Goal: Task Accomplishment & Management: Use online tool/utility

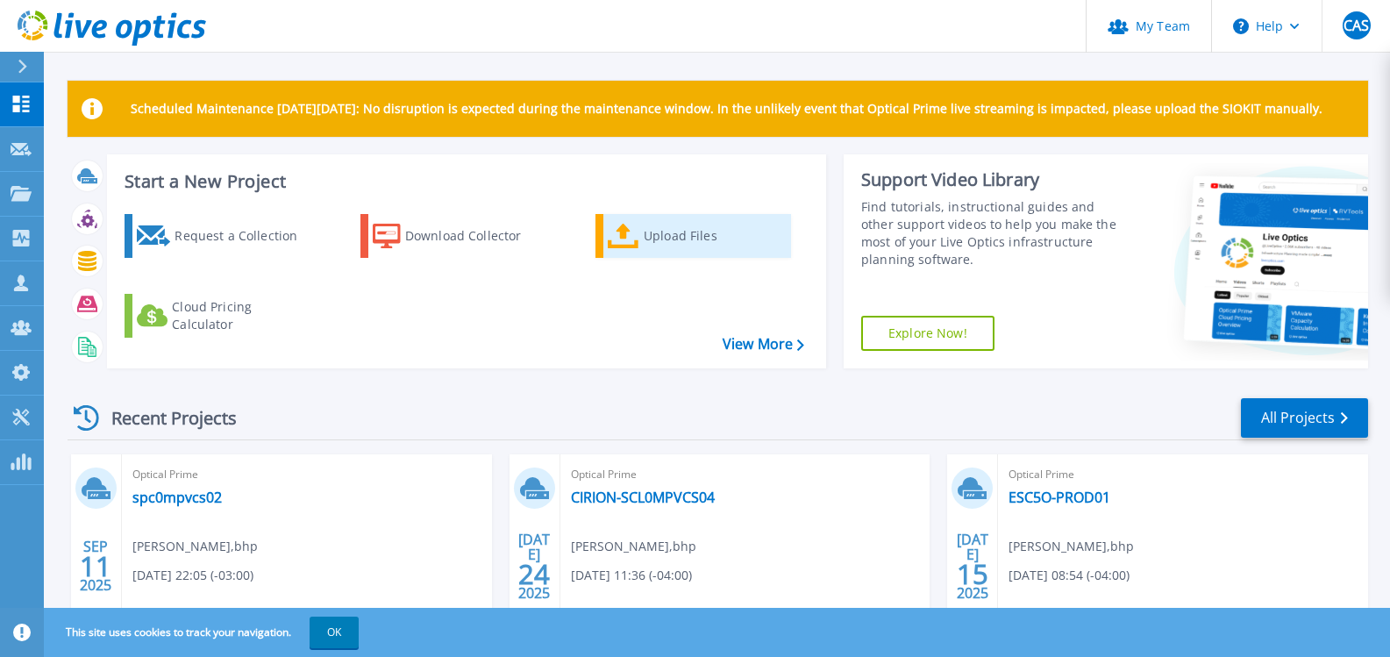
click at [696, 224] on div "Upload Files" at bounding box center [714, 235] width 140 height 35
click at [687, 252] on div "Upload Files" at bounding box center [714, 235] width 140 height 35
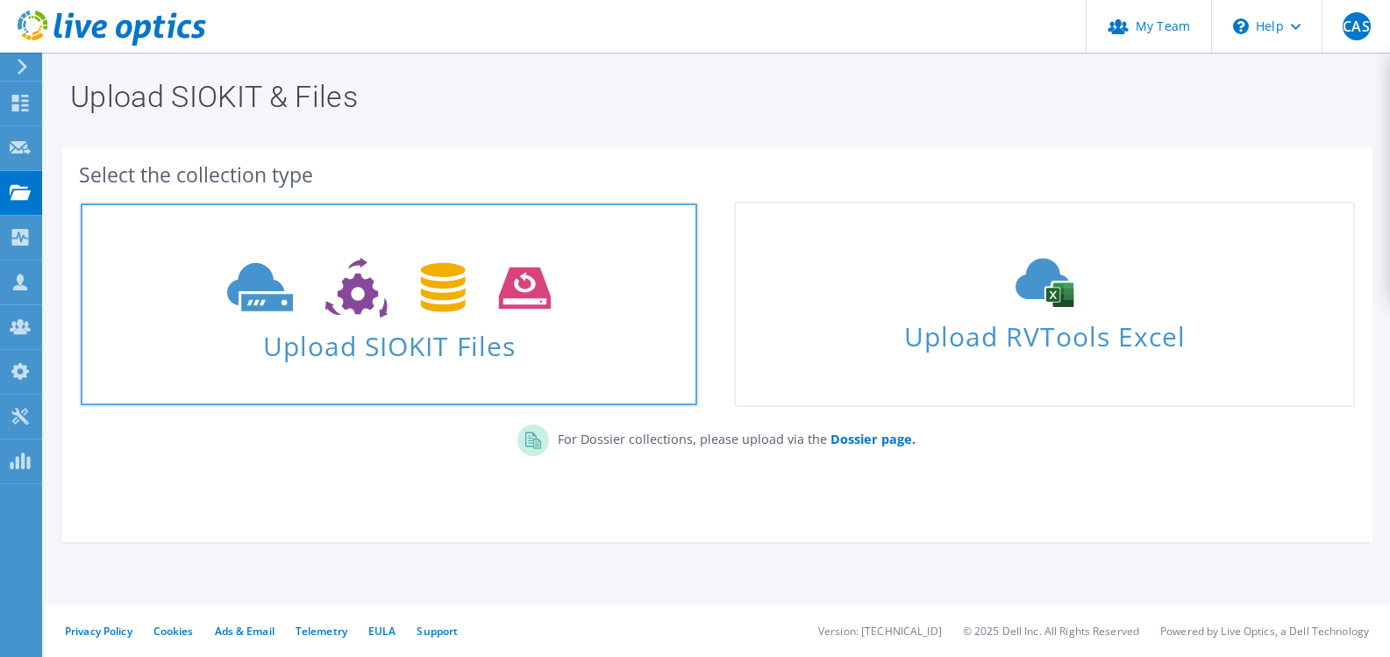
click at [433, 316] on icon at bounding box center [389, 288] width 324 height 61
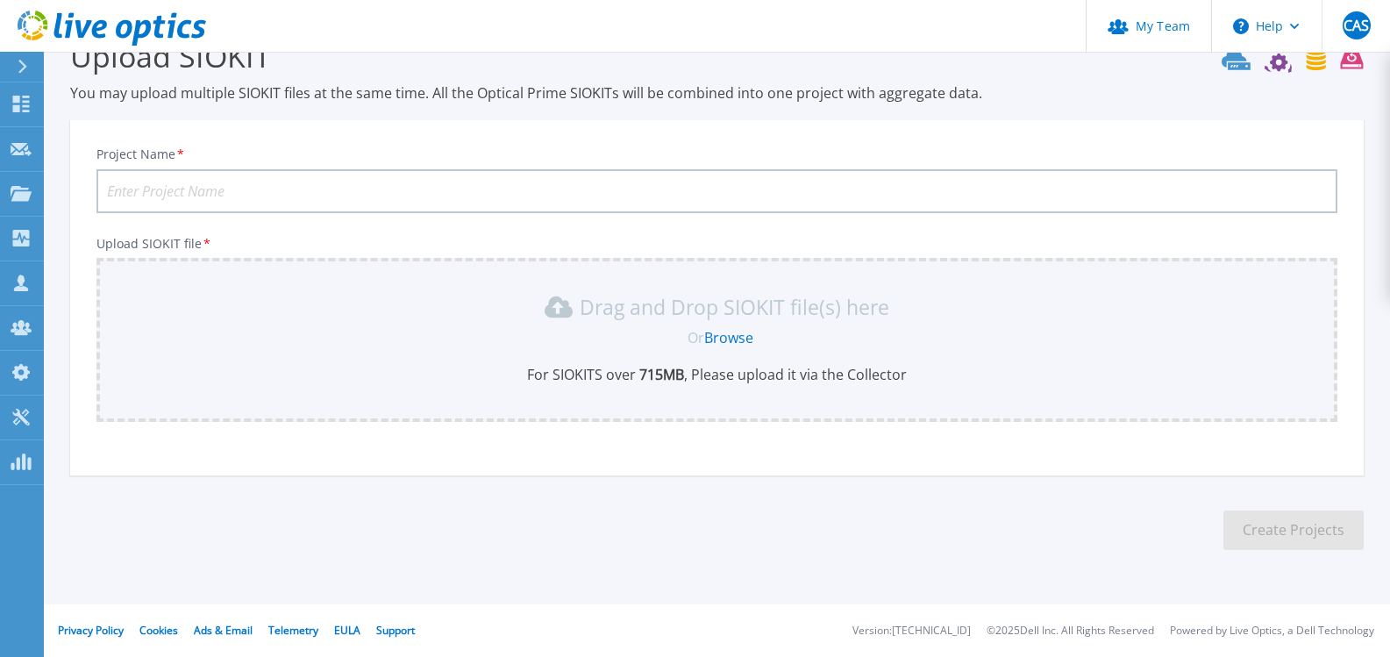
scroll to position [125, 0]
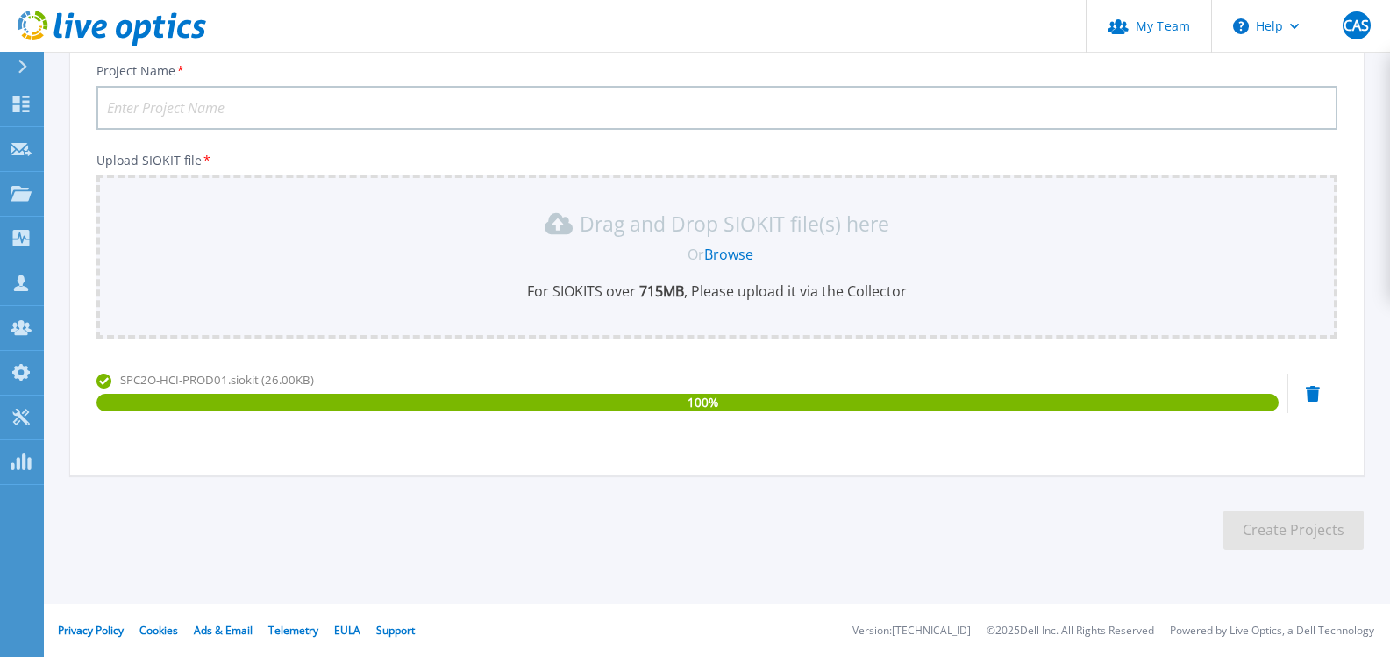
click at [236, 125] on input "Project Name *" at bounding box center [716, 108] width 1241 height 44
click at [238, 109] on input "Project Name *" at bounding box center [716, 108] width 1241 height 44
paste input "SPC2O-HCI-PROD01"
type input "SPC2O-HCI-PROD01"
click at [1308, 567] on section "Upload SIOKIT You may upload multiple SIOKIT files at the same time. All the Op…" at bounding box center [717, 257] width 1346 height 663
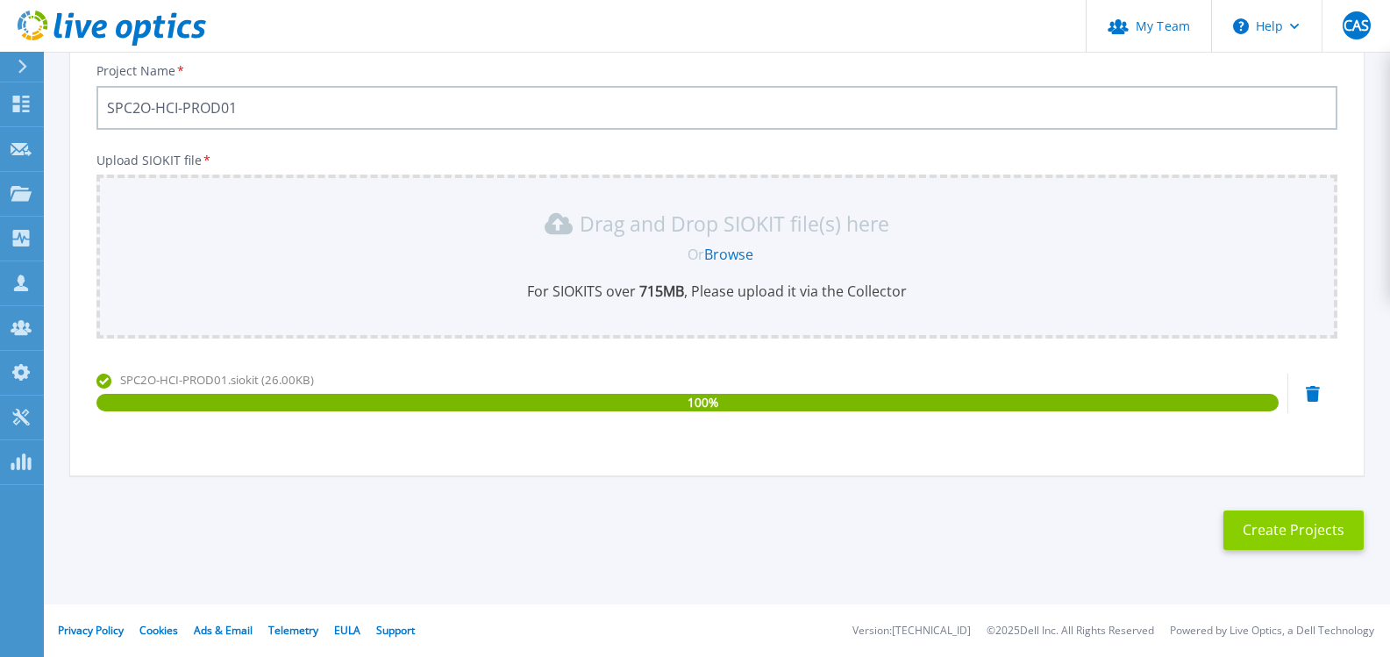
click at [1303, 540] on button "Create Projects" at bounding box center [1294, 529] width 140 height 39
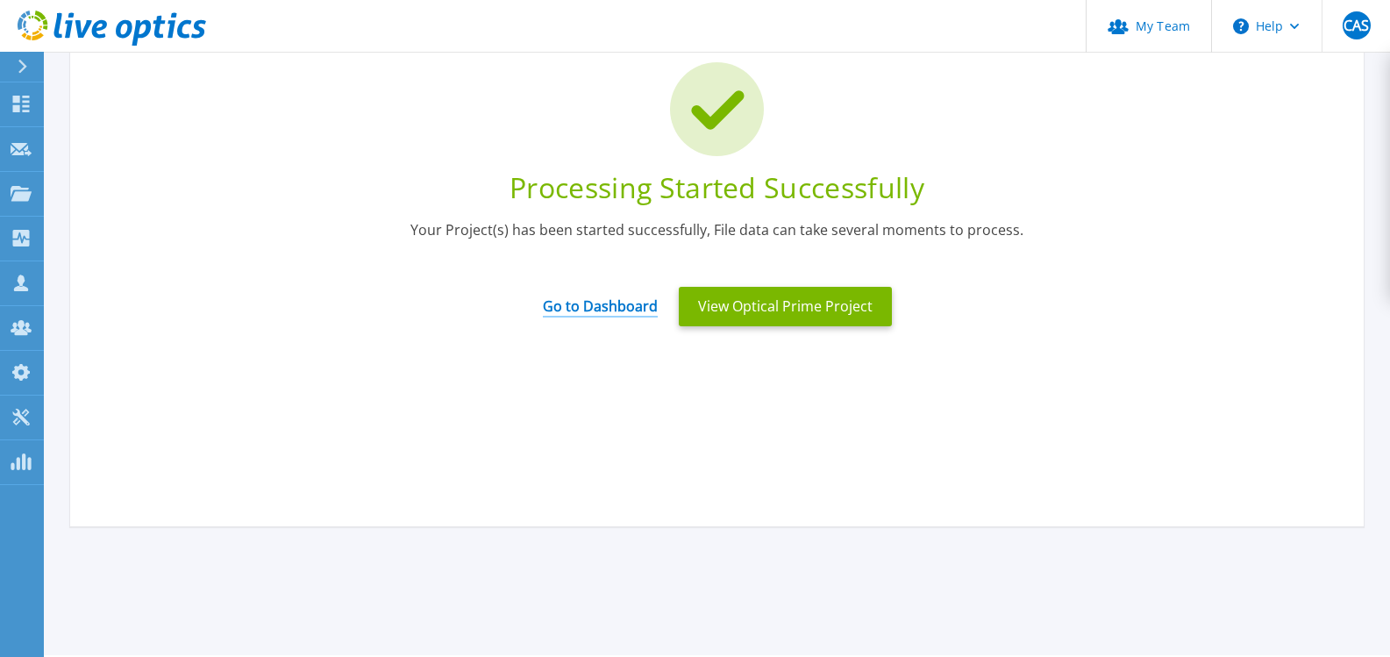
click at [568, 309] on link "Go to Dashboard" at bounding box center [600, 300] width 115 height 34
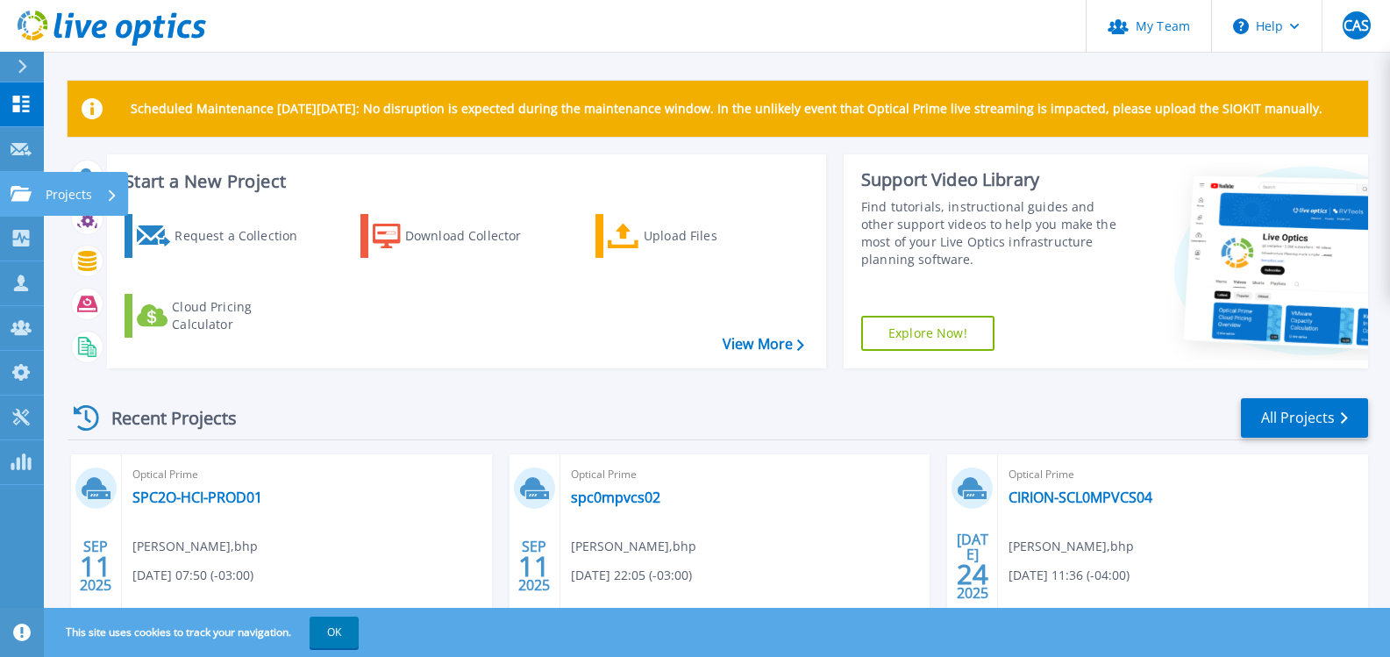
click at [24, 200] on icon at bounding box center [21, 193] width 21 height 15
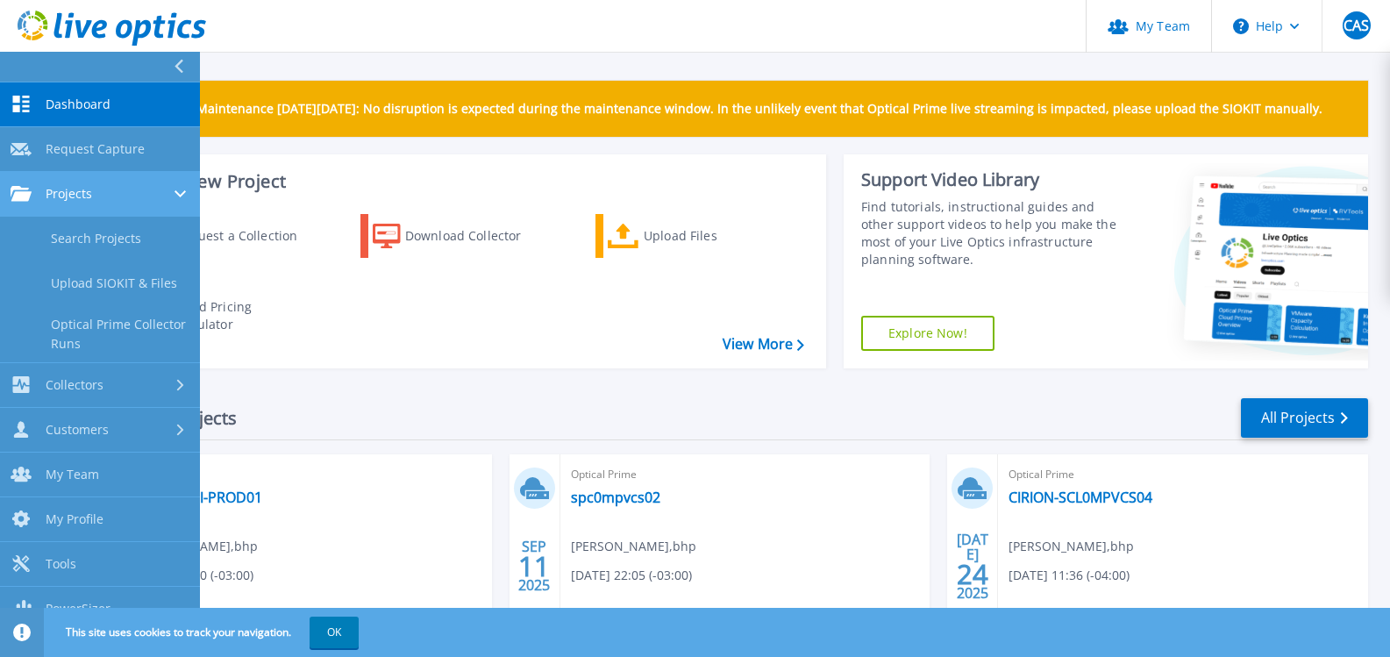
click at [148, 190] on div "Projects" at bounding box center [100, 194] width 179 height 16
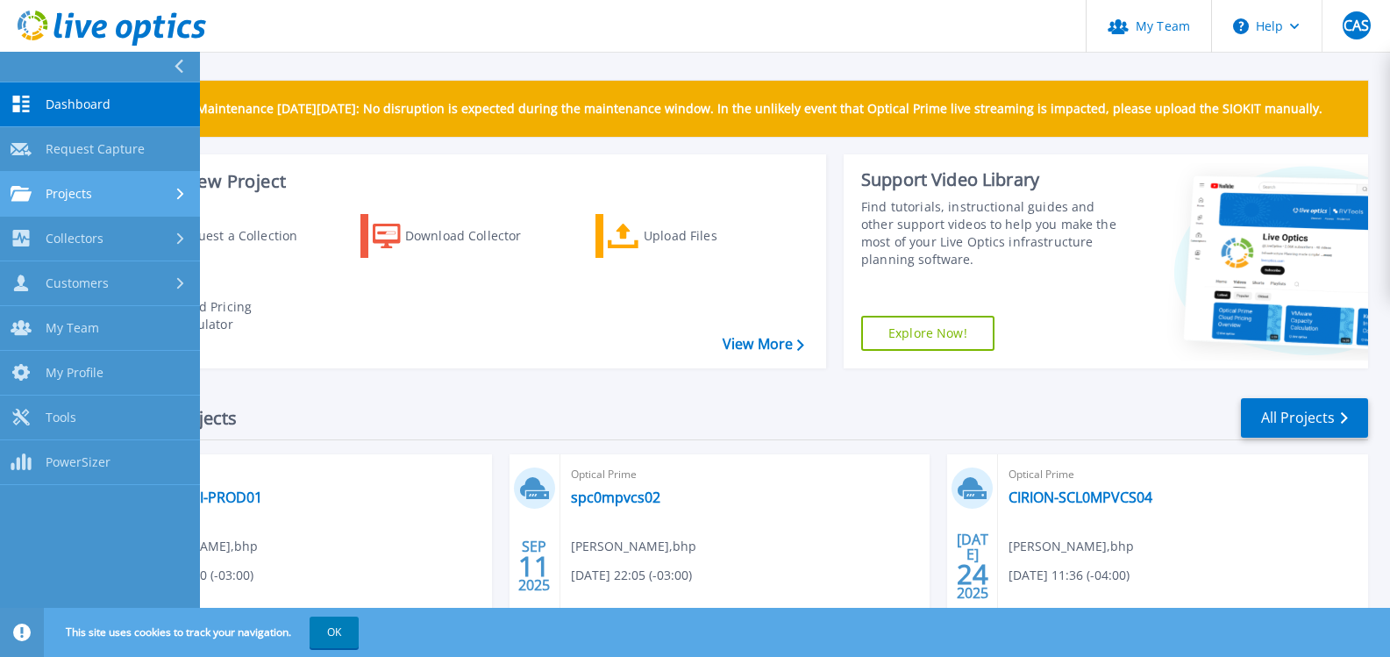
click at [172, 191] on div "Projects" at bounding box center [100, 194] width 179 height 16
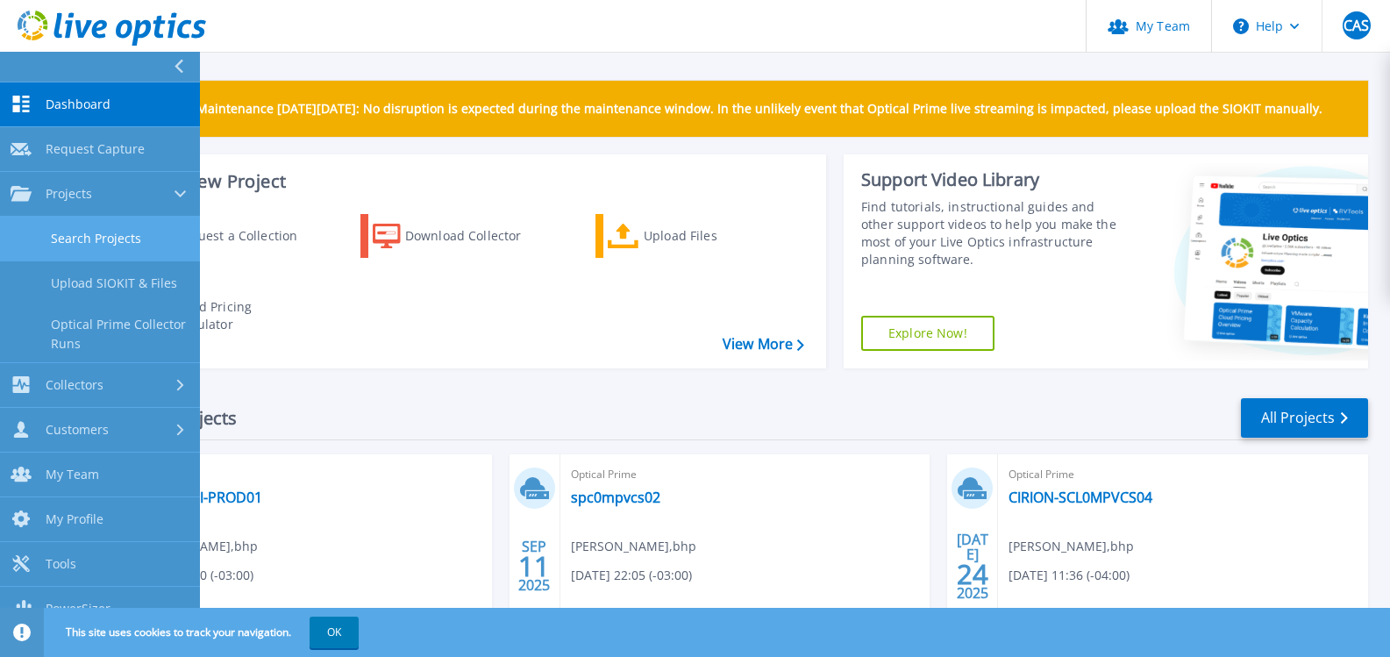
click at [153, 245] on link "Search Projects" at bounding box center [100, 239] width 200 height 45
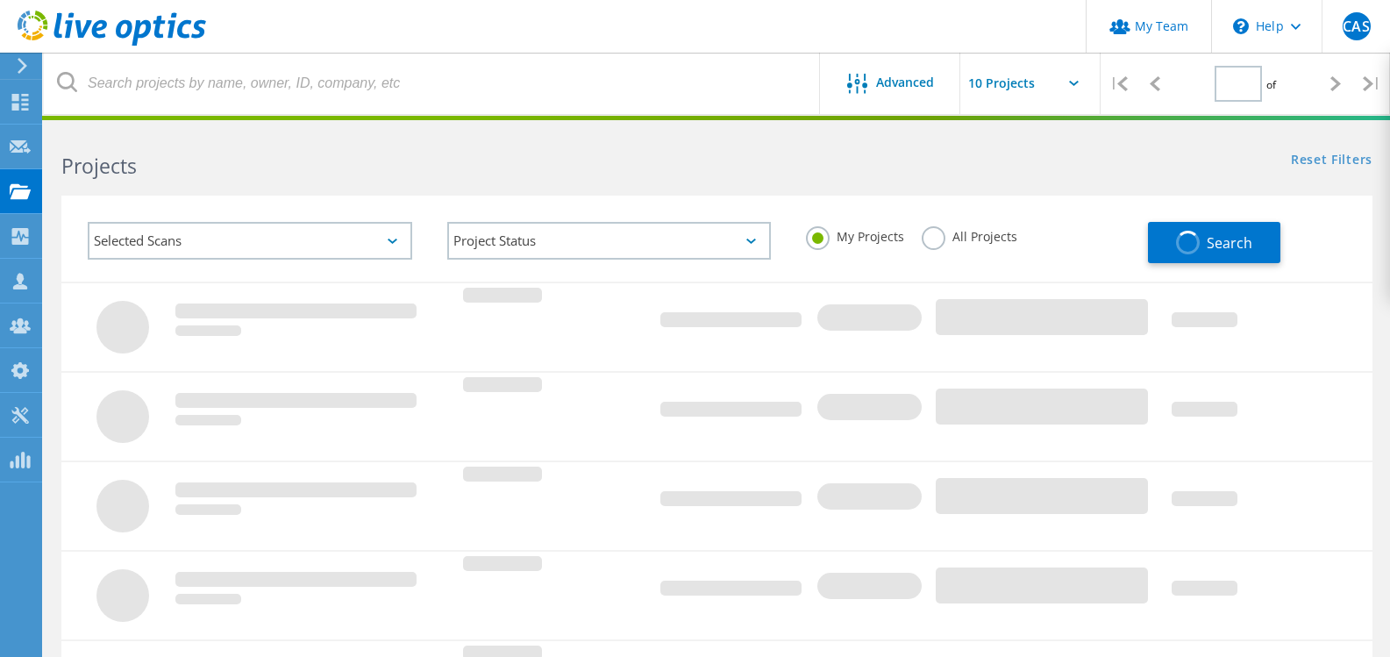
type input "1"
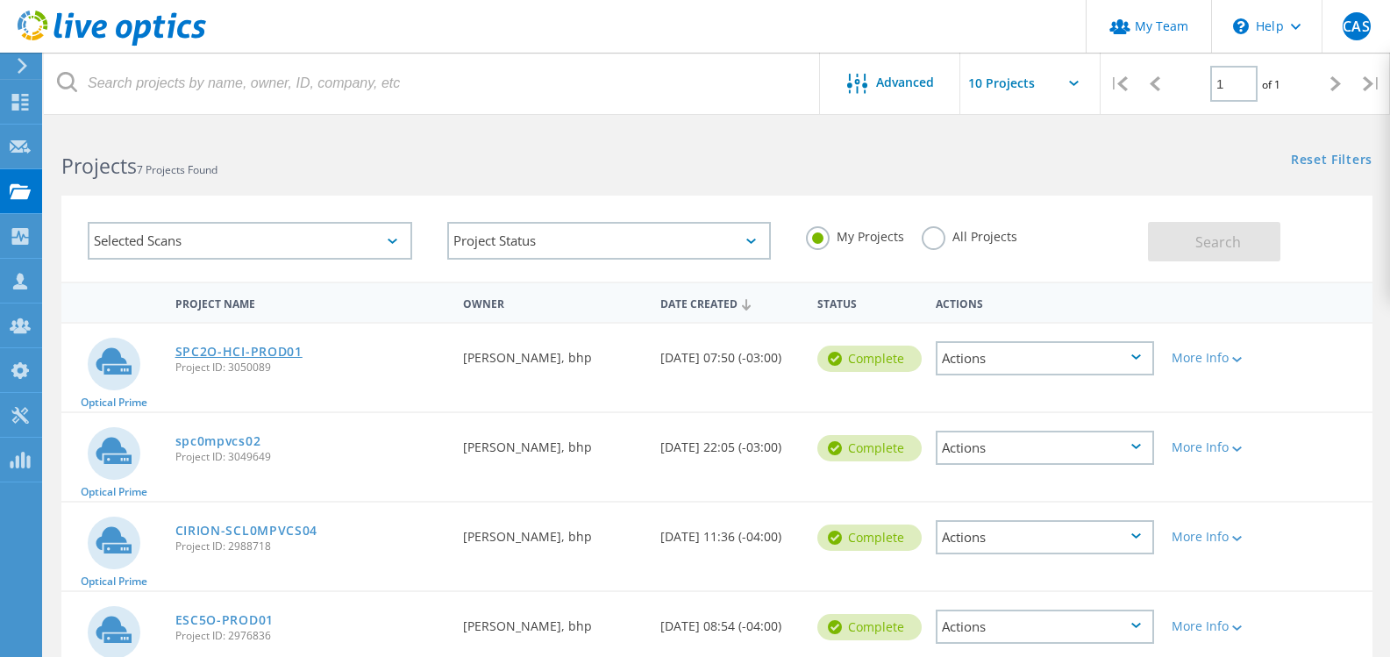
click at [257, 352] on link "SPC2O-HCI-PROD01" at bounding box center [238, 352] width 127 height 12
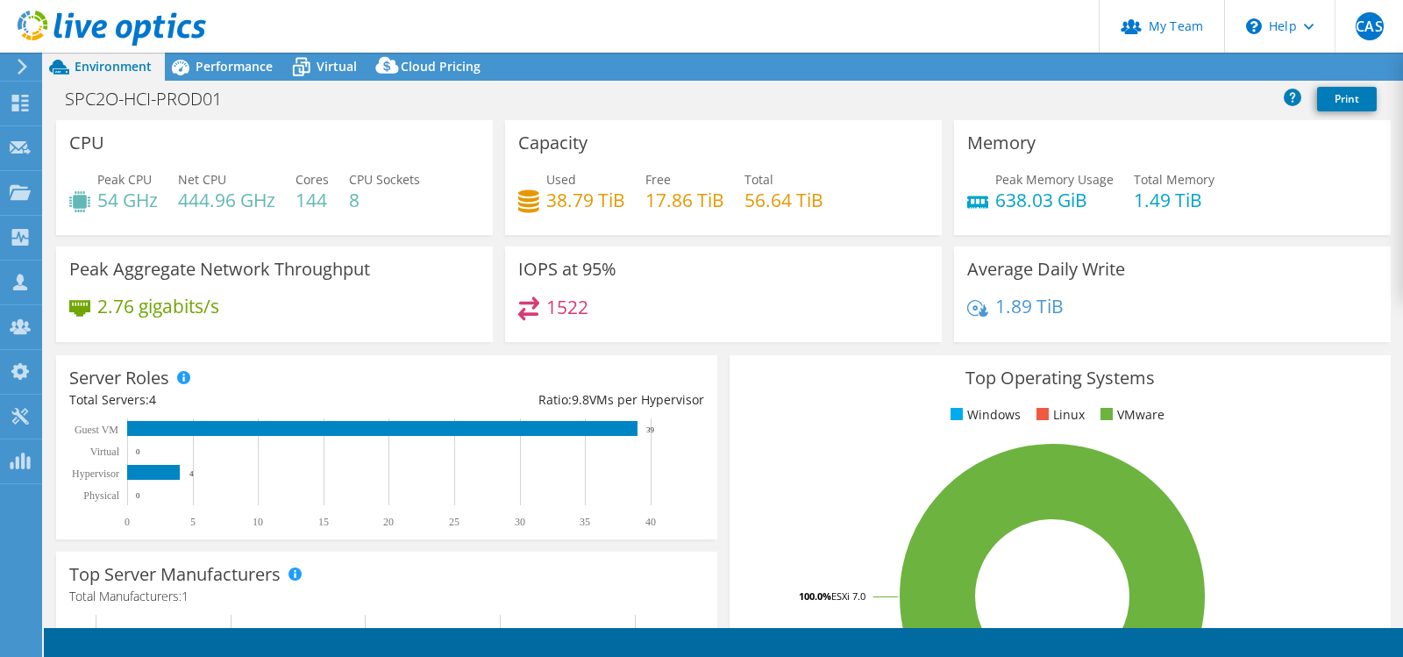
select select "USD"
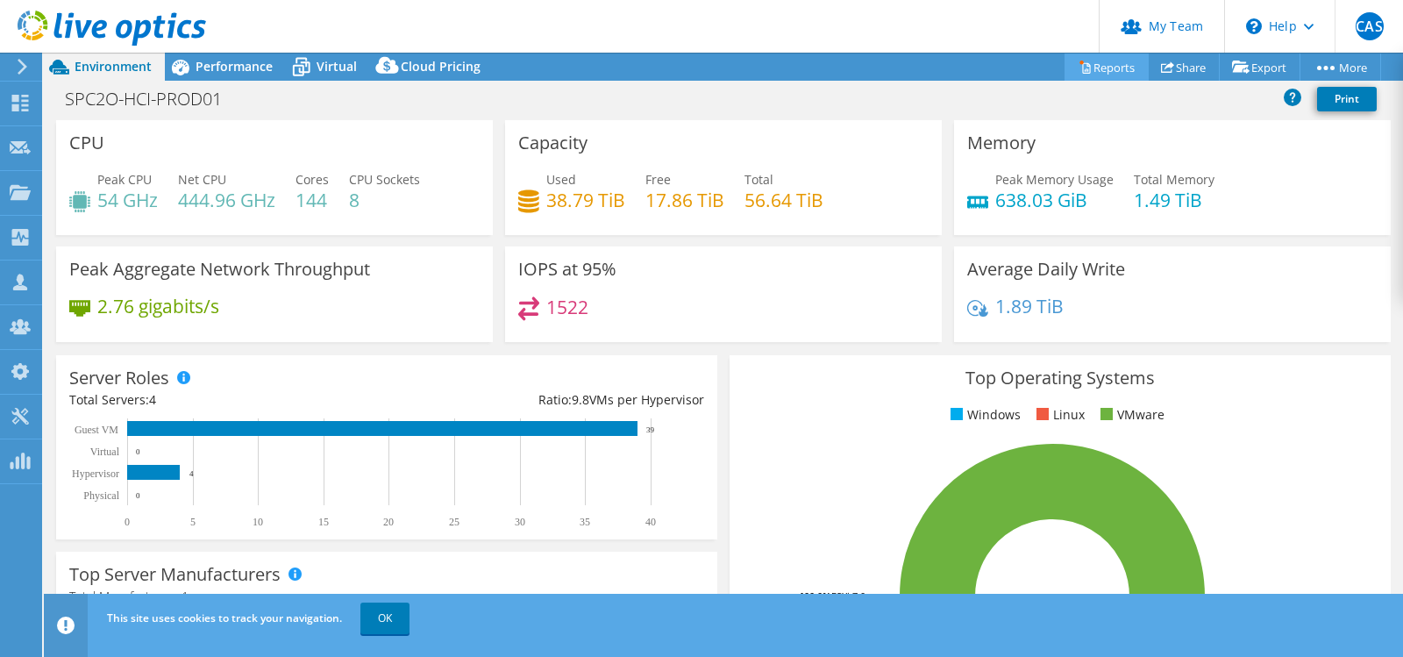
click at [1101, 69] on link "Reports" at bounding box center [1107, 67] width 84 height 27
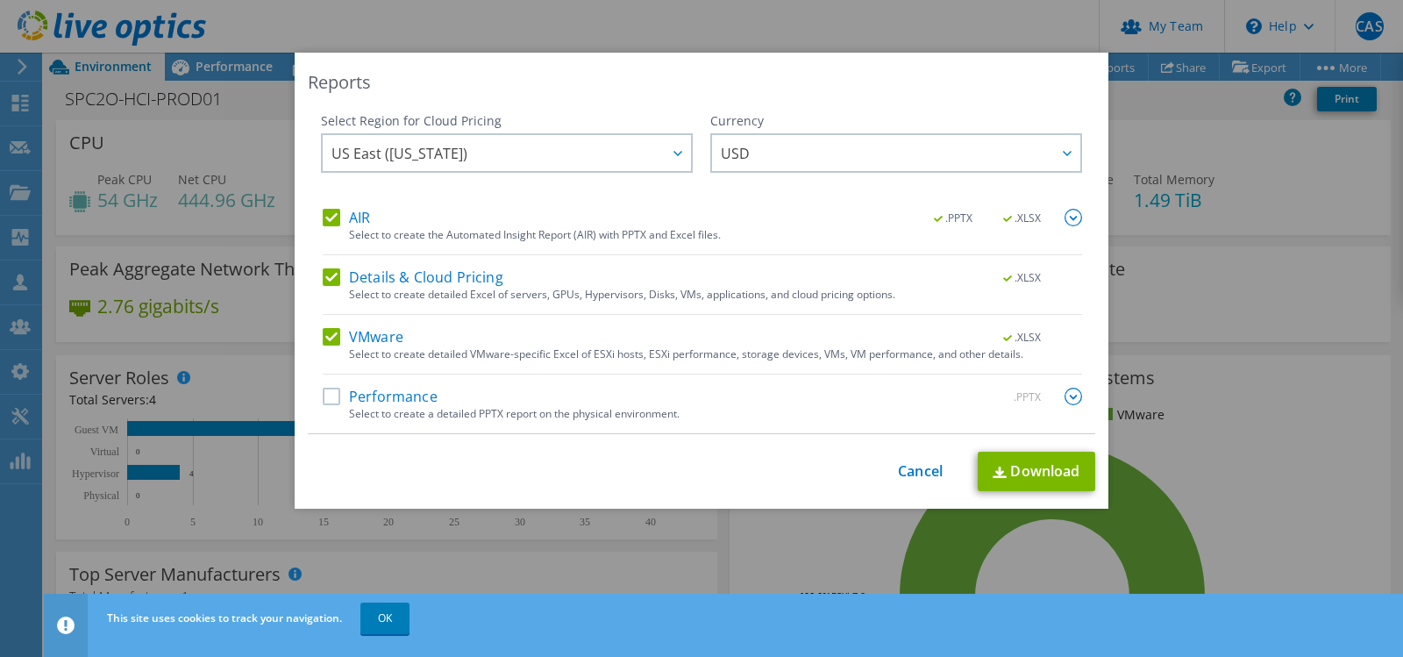
click at [326, 395] on label "Performance" at bounding box center [380, 397] width 115 height 18
click at [0, 0] on input "Performance" at bounding box center [0, 0] width 0 height 0
click at [663, 156] on div at bounding box center [677, 153] width 28 height 36
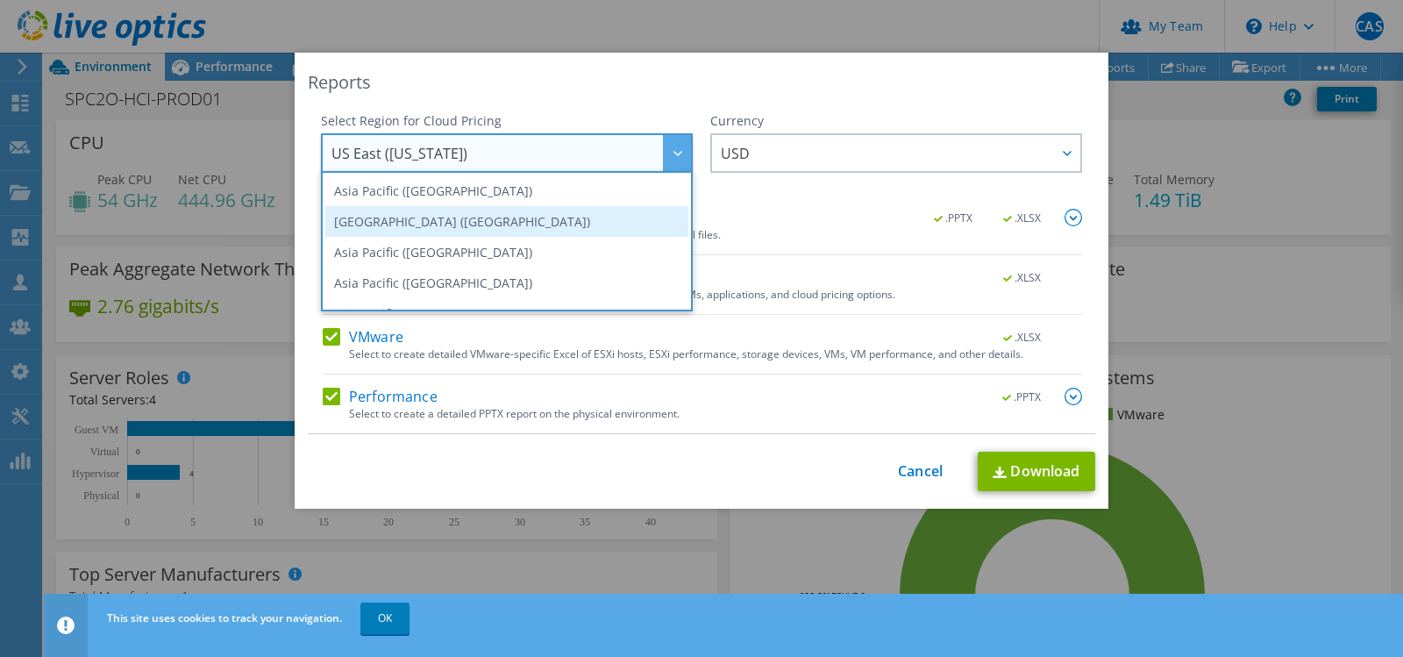
scroll to position [237, 0]
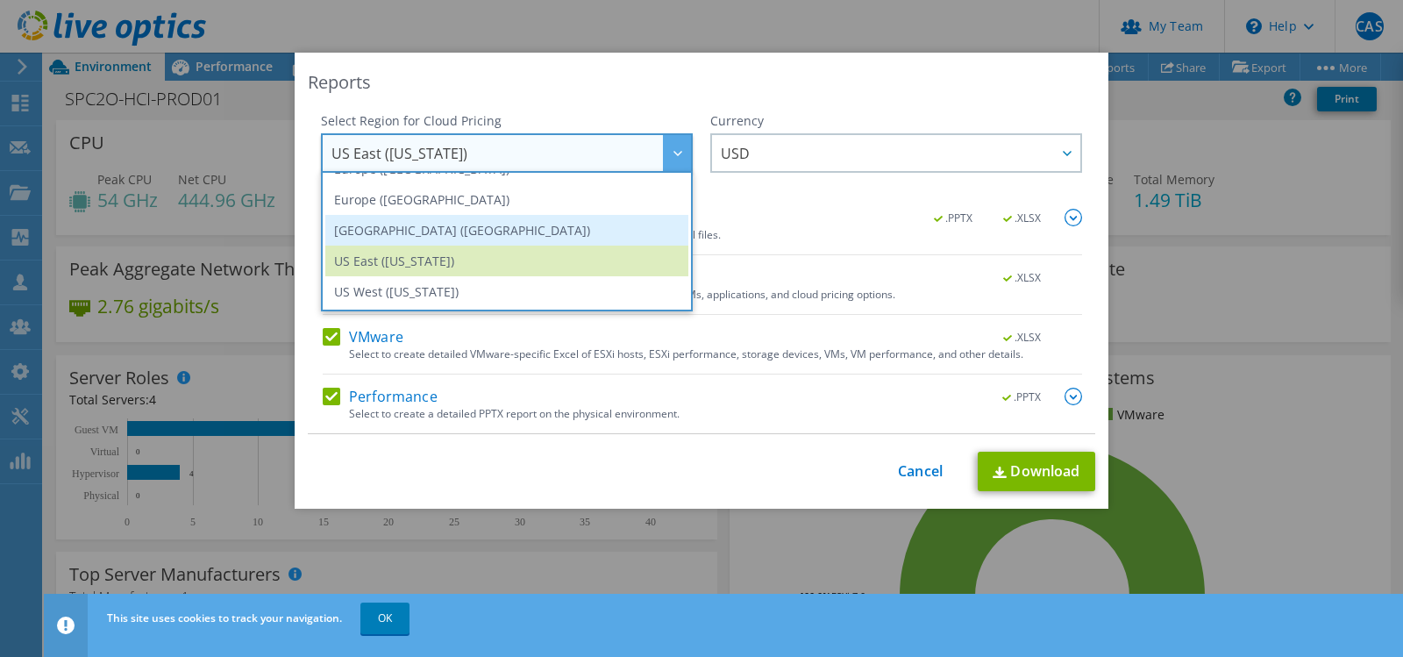
click at [439, 228] on li "South America (Sao Paulo)" at bounding box center [506, 230] width 363 height 31
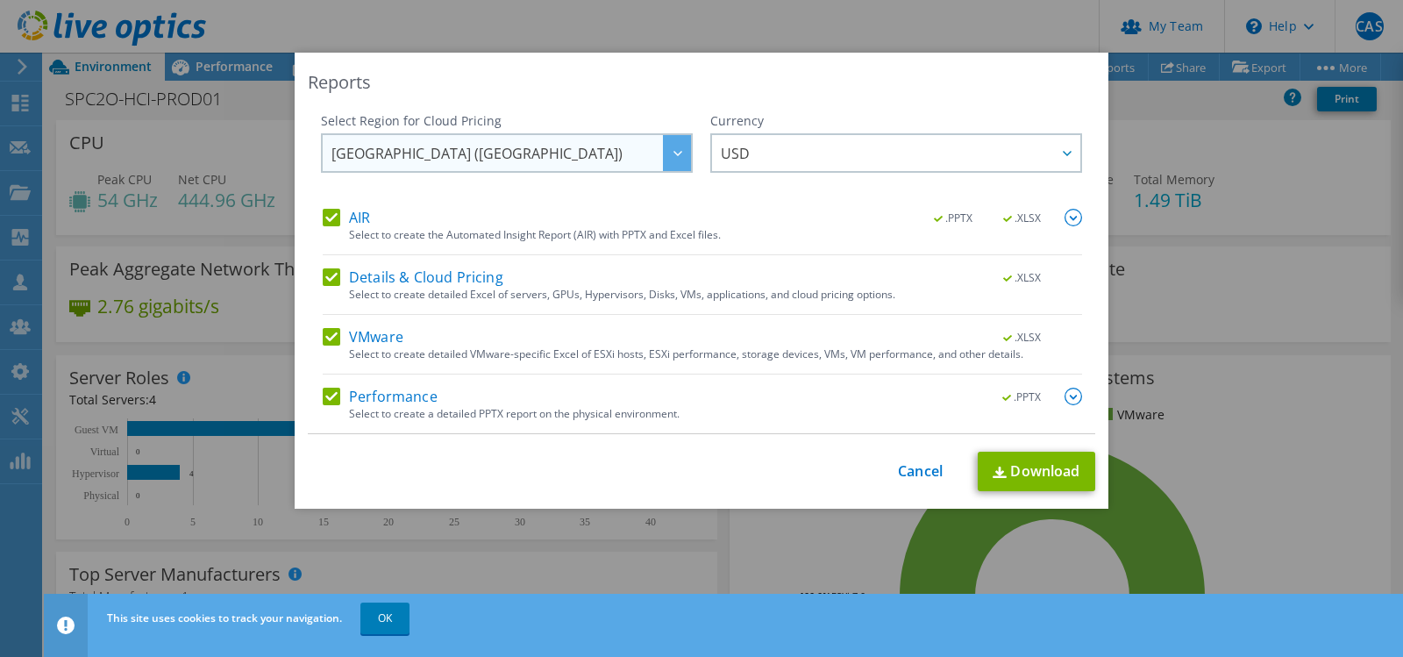
click at [647, 157] on span "South America (Sao Paulo)" at bounding box center [512, 153] width 360 height 36
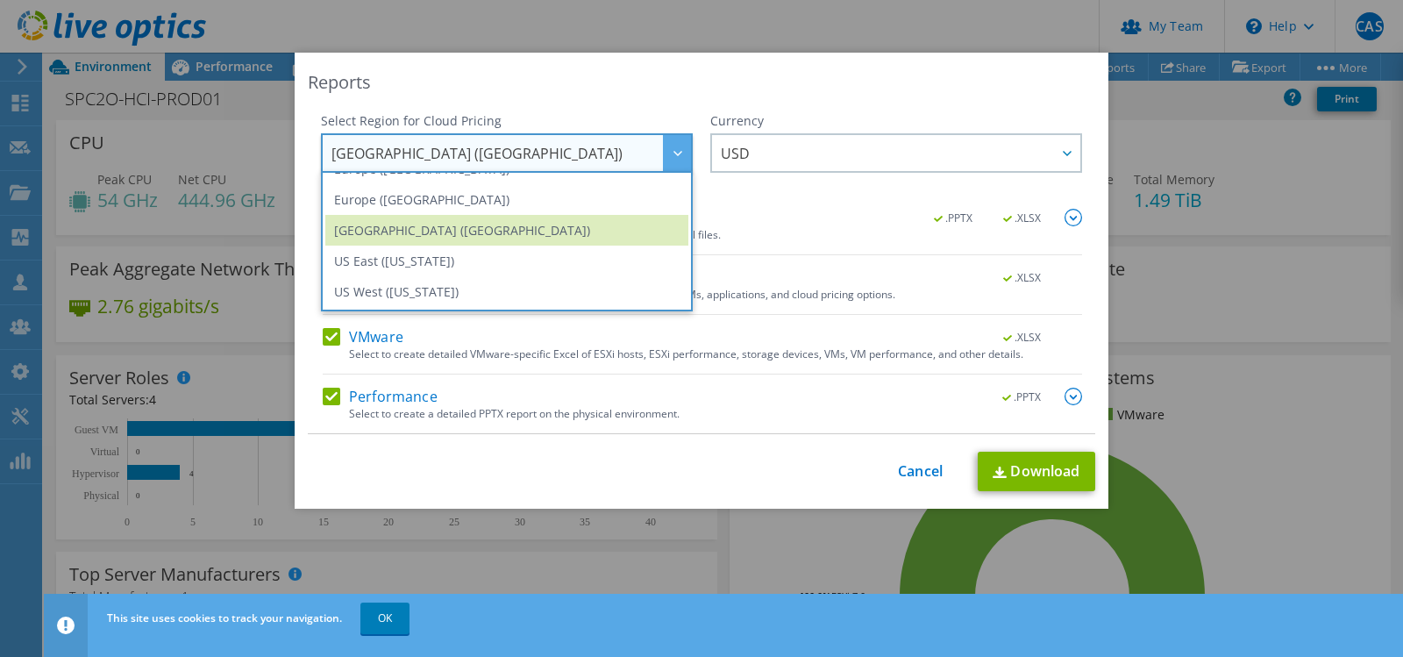
drag, startPoint x: 384, startPoint y: 258, endPoint x: 424, endPoint y: 259, distance: 39.5
click at [385, 258] on li "US East (Virginia)" at bounding box center [506, 261] width 363 height 31
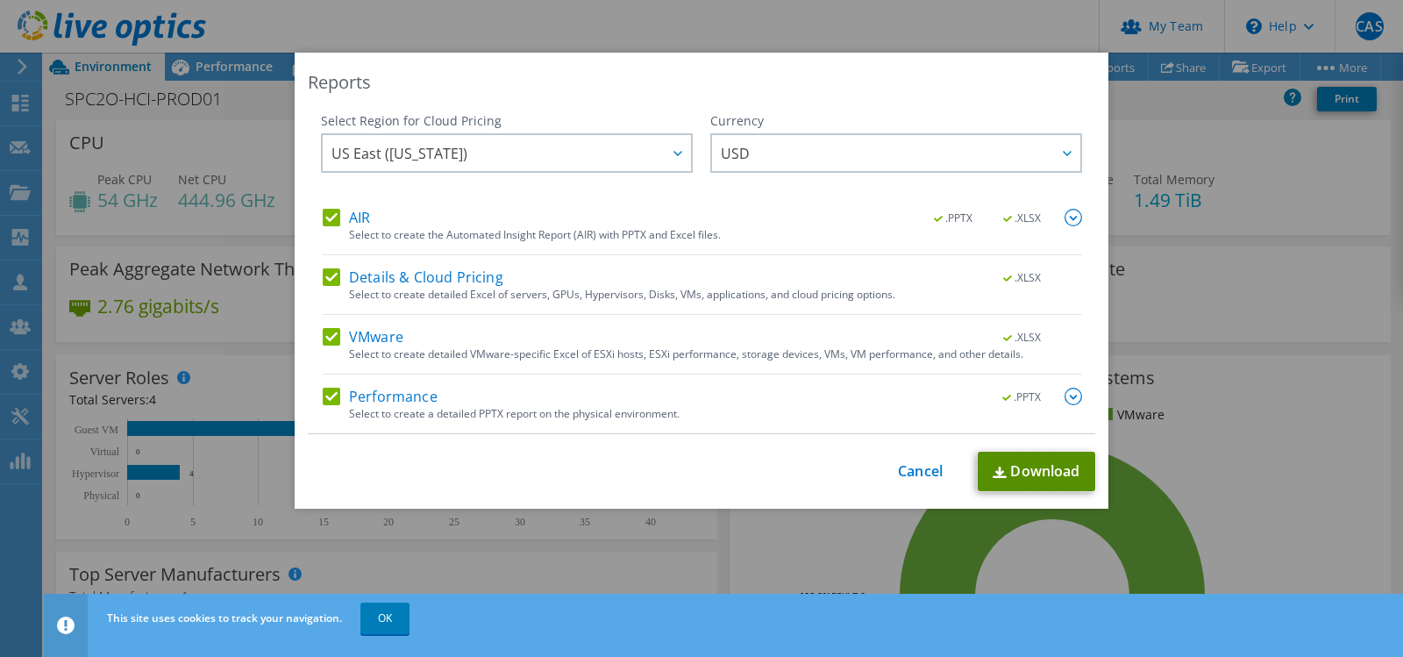
click at [1042, 470] on link "Download" at bounding box center [1037, 471] width 118 height 39
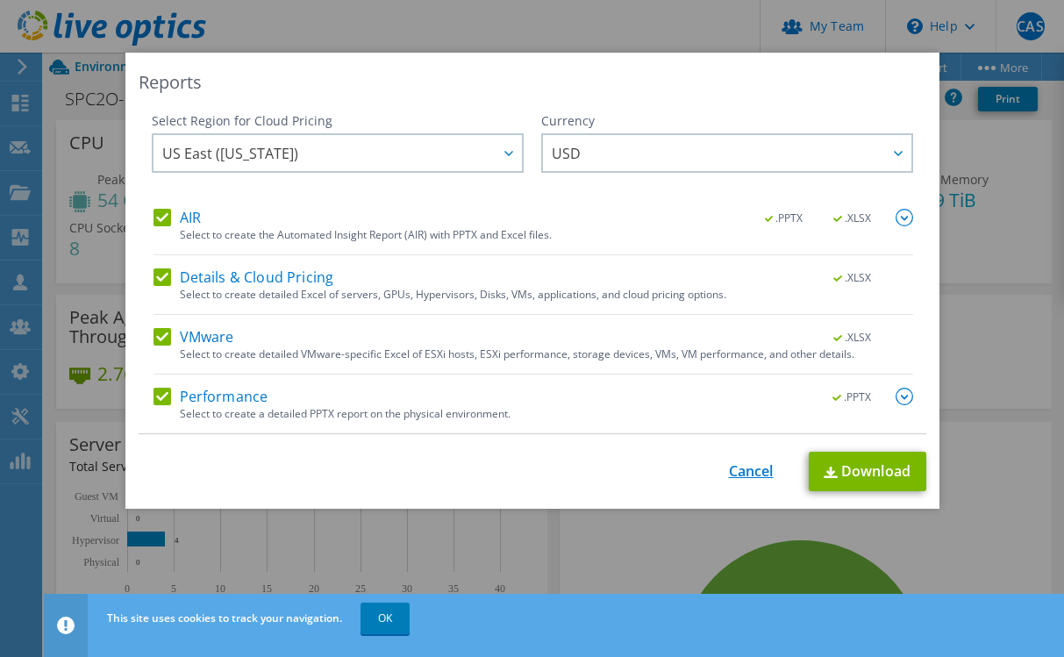
click at [741, 468] on link "Cancel" at bounding box center [751, 471] width 45 height 17
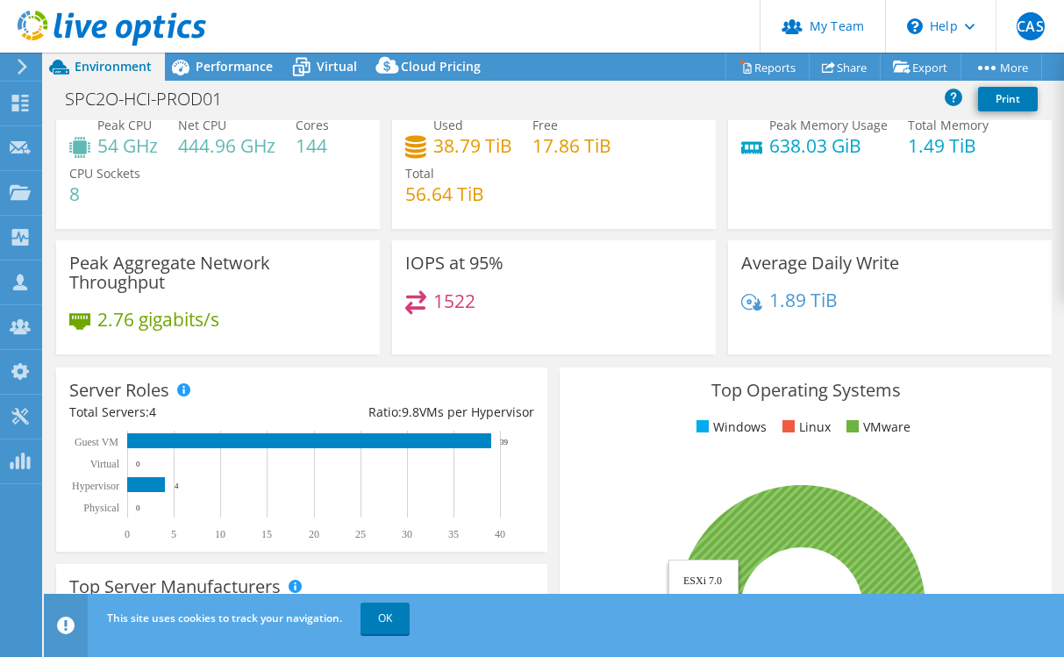
scroll to position [0, 0]
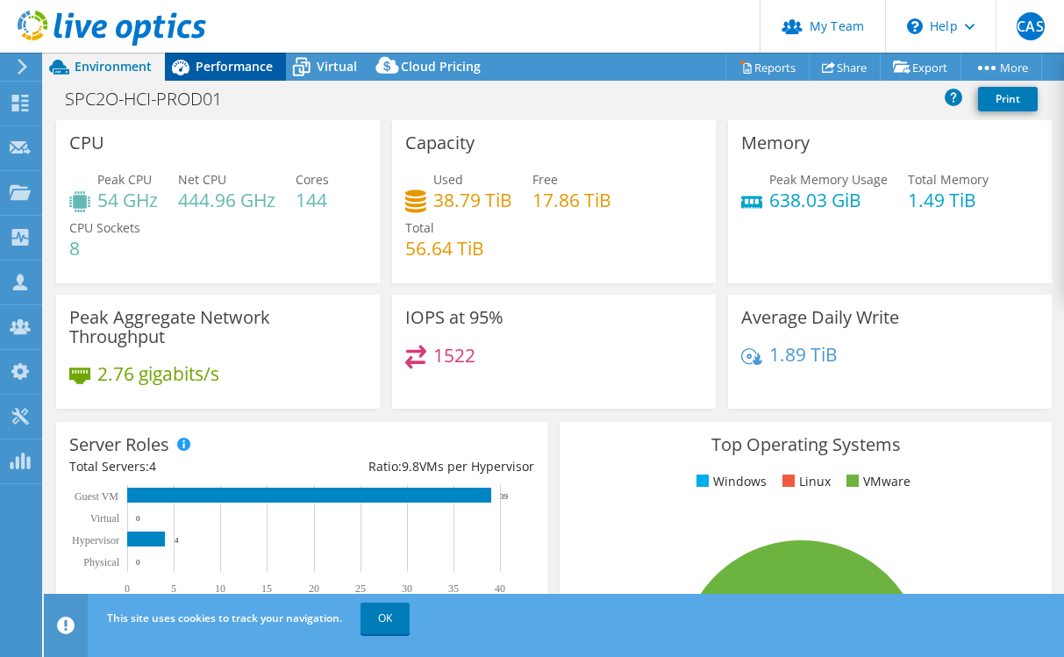
click at [227, 75] on div "Performance" at bounding box center [225, 67] width 121 height 28
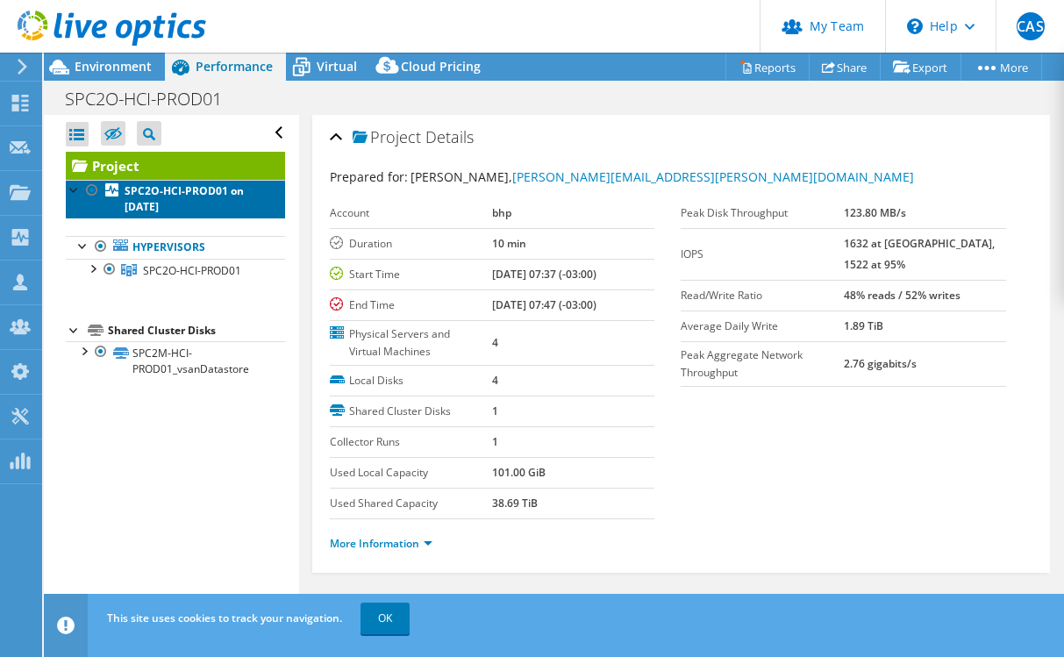
click at [182, 203] on link "SPC2O-HCI-PROD01 on [DATE]" at bounding box center [175, 199] width 219 height 39
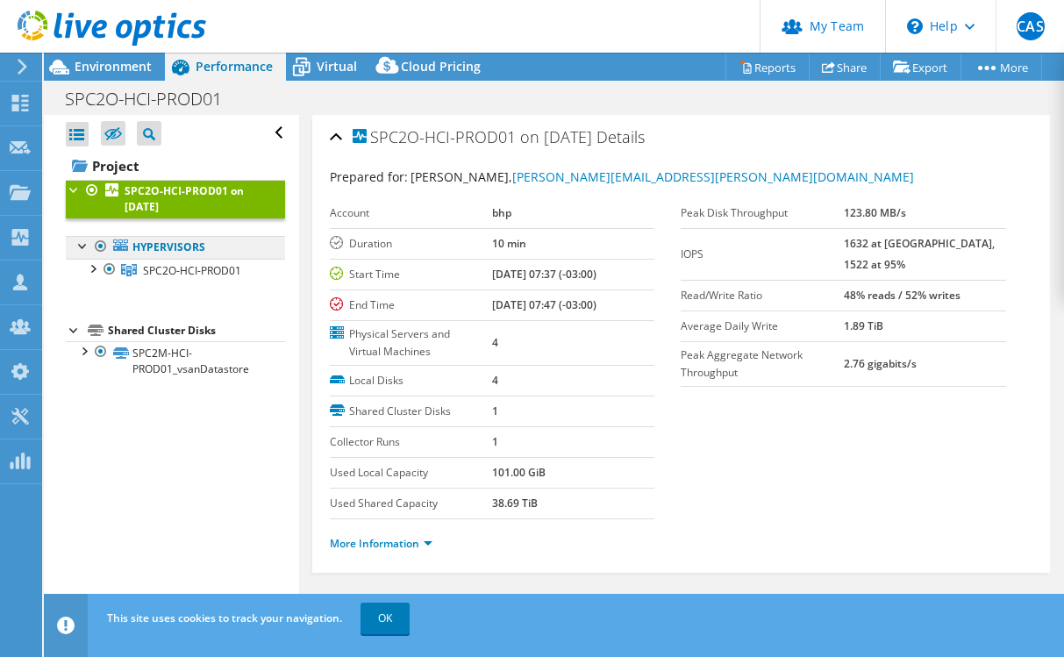
click at [196, 256] on link "Hypervisors" at bounding box center [175, 247] width 219 height 23
click at [199, 272] on span "SPC2O-HCI-PROD01" at bounding box center [192, 270] width 98 height 15
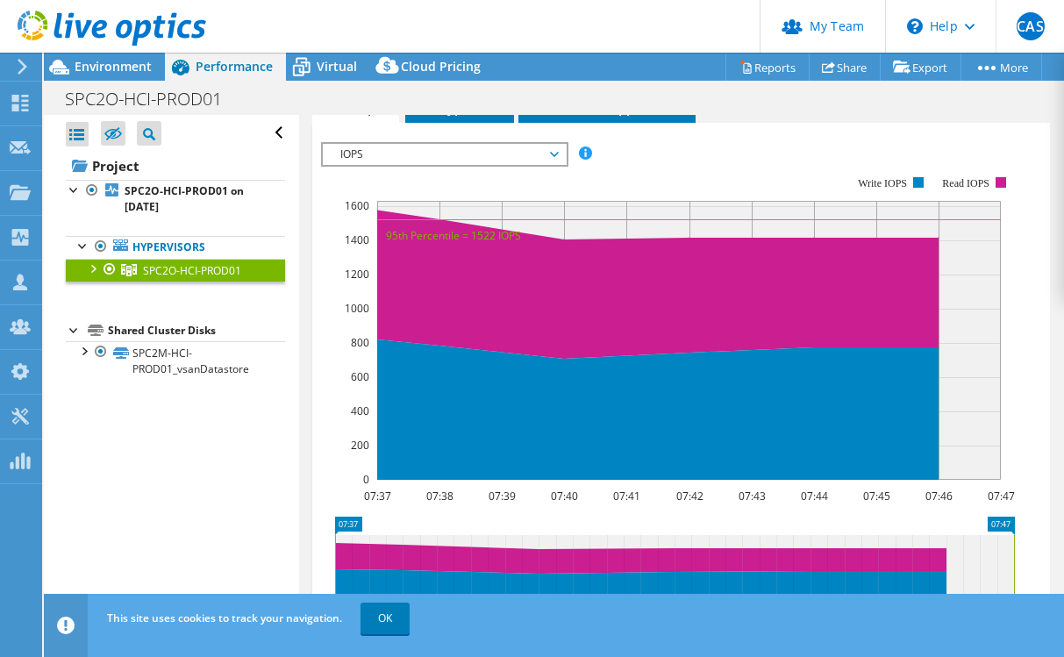
scroll to position [351, 0]
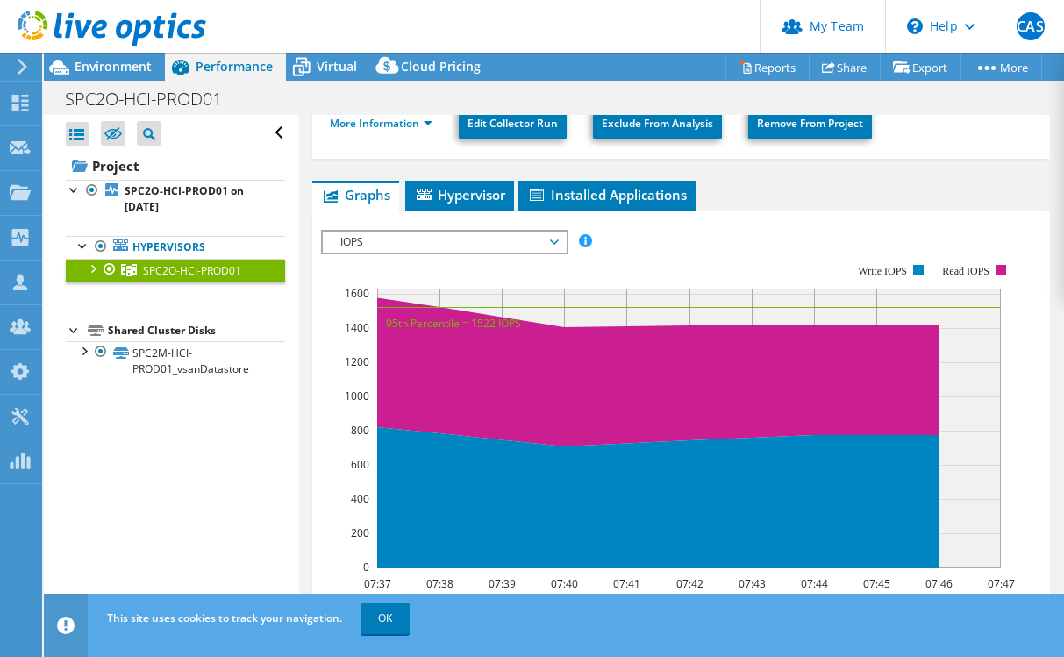
click at [565, 240] on span "IOPS" at bounding box center [444, 242] width 243 height 21
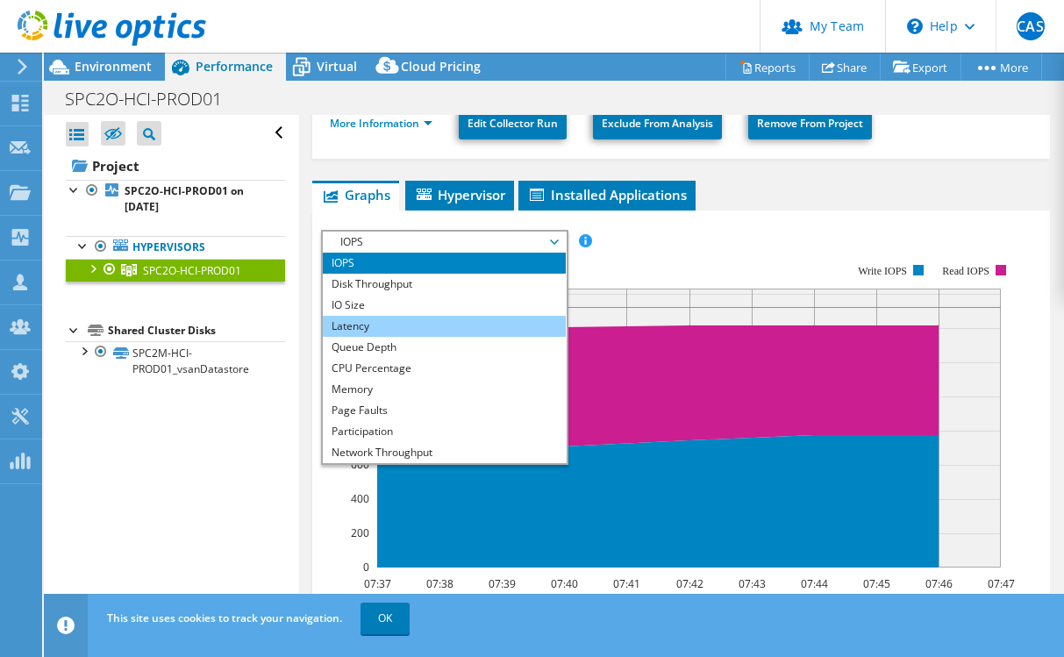
click at [477, 319] on li "Latency" at bounding box center [444, 326] width 243 height 21
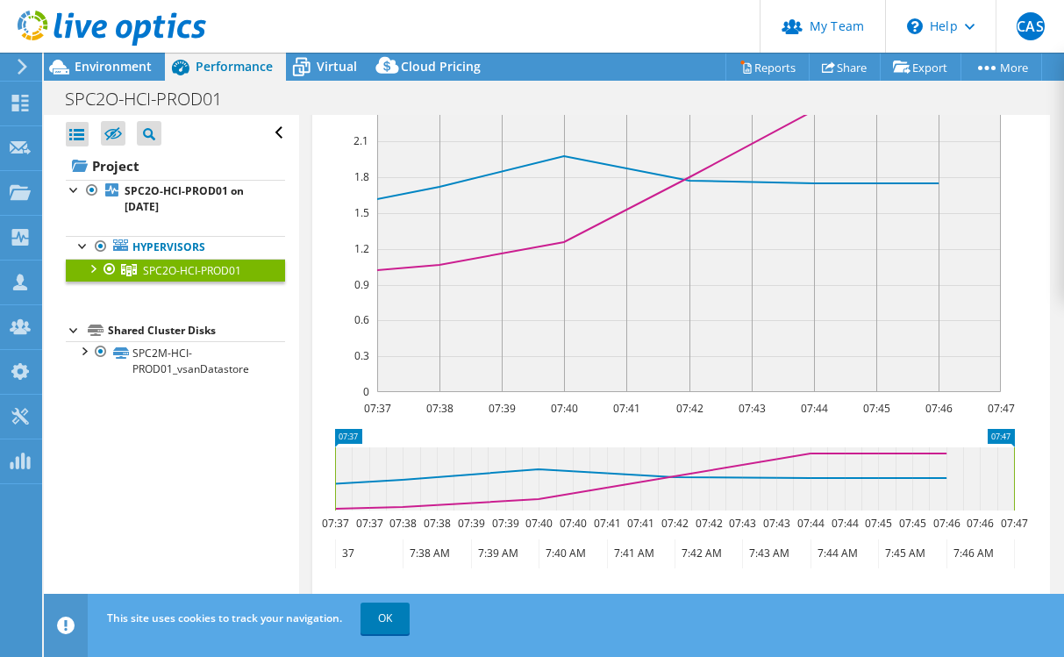
scroll to position [263, 0]
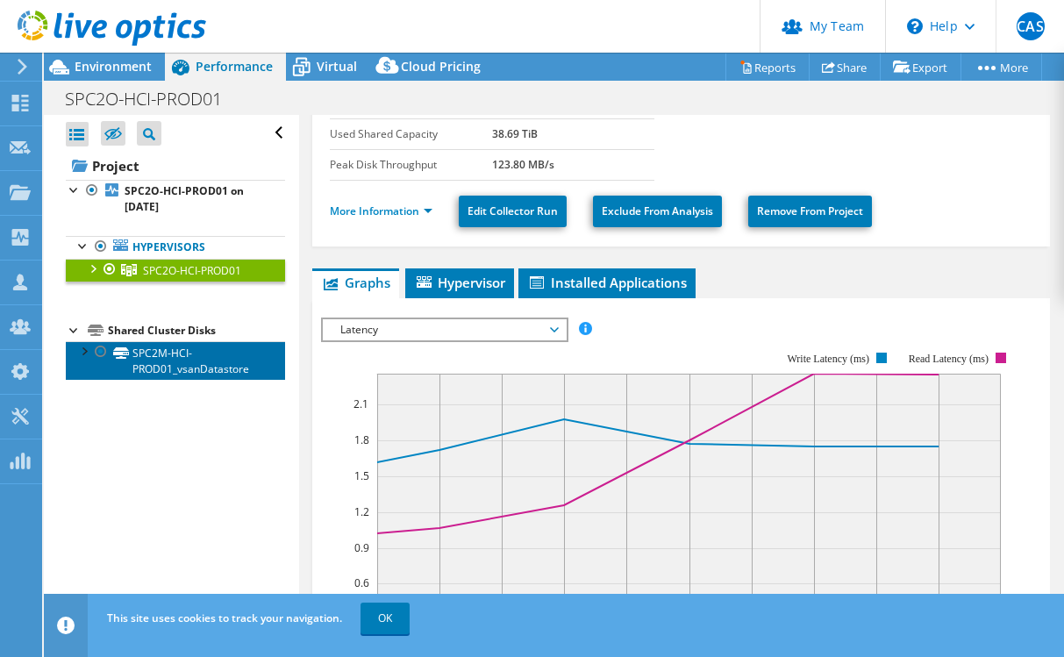
click at [144, 353] on link "SPC2M-HCI-PROD01_vsanDatastore" at bounding box center [175, 360] width 219 height 39
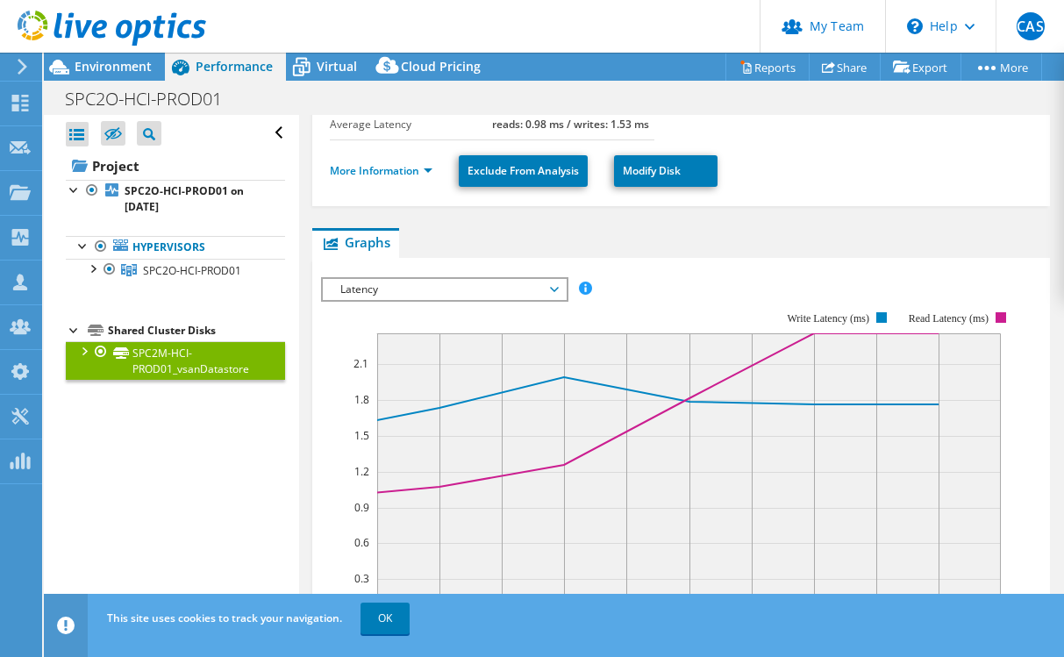
click at [202, 369] on link "SPC2M-HCI-PROD01_vsanDatastore" at bounding box center [175, 360] width 219 height 39
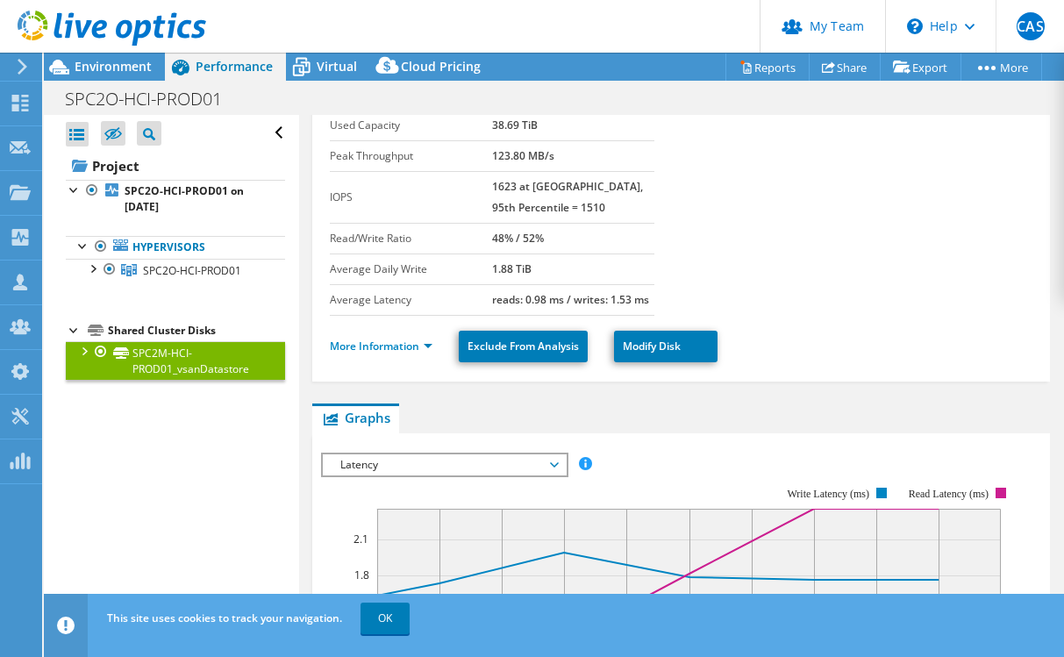
scroll to position [0, 0]
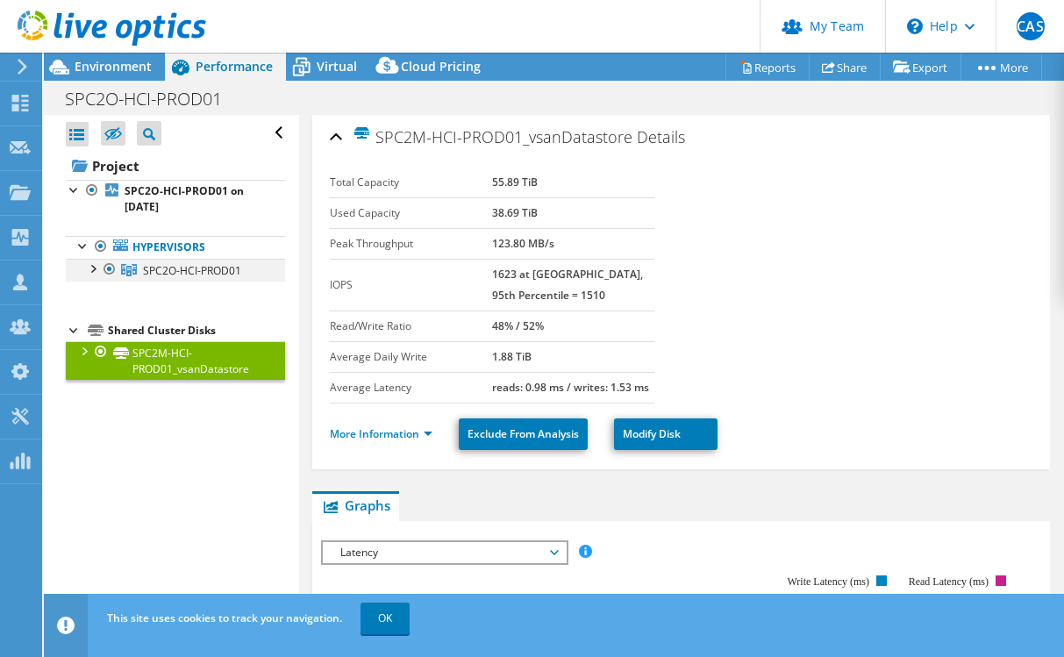
click at [92, 271] on div at bounding box center [92, 268] width 18 height 18
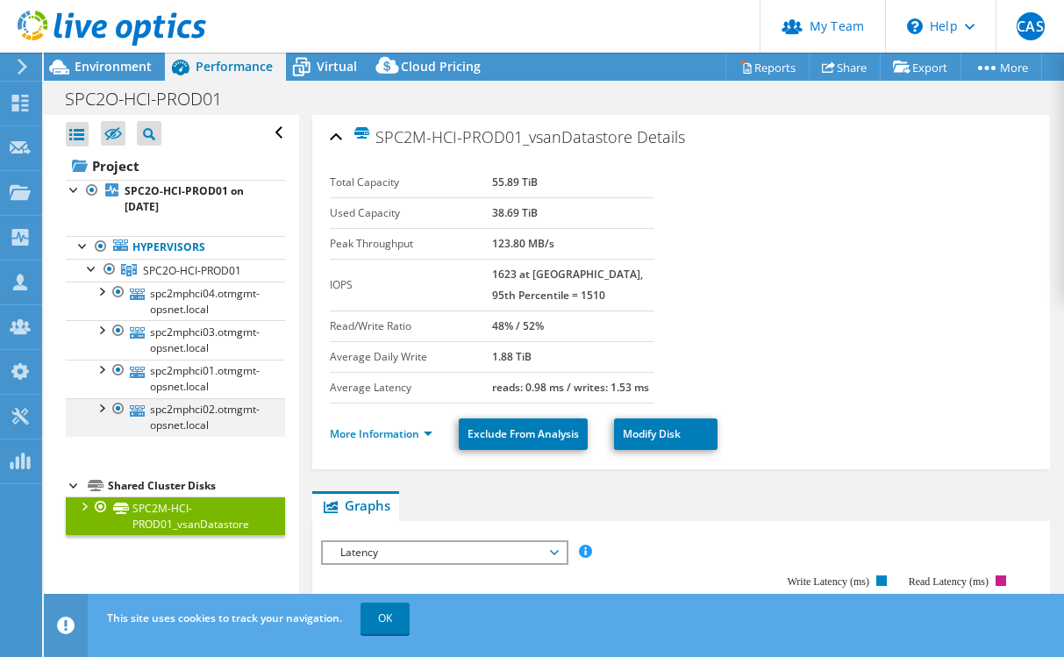
click at [97, 410] on div at bounding box center [101, 407] width 18 height 18
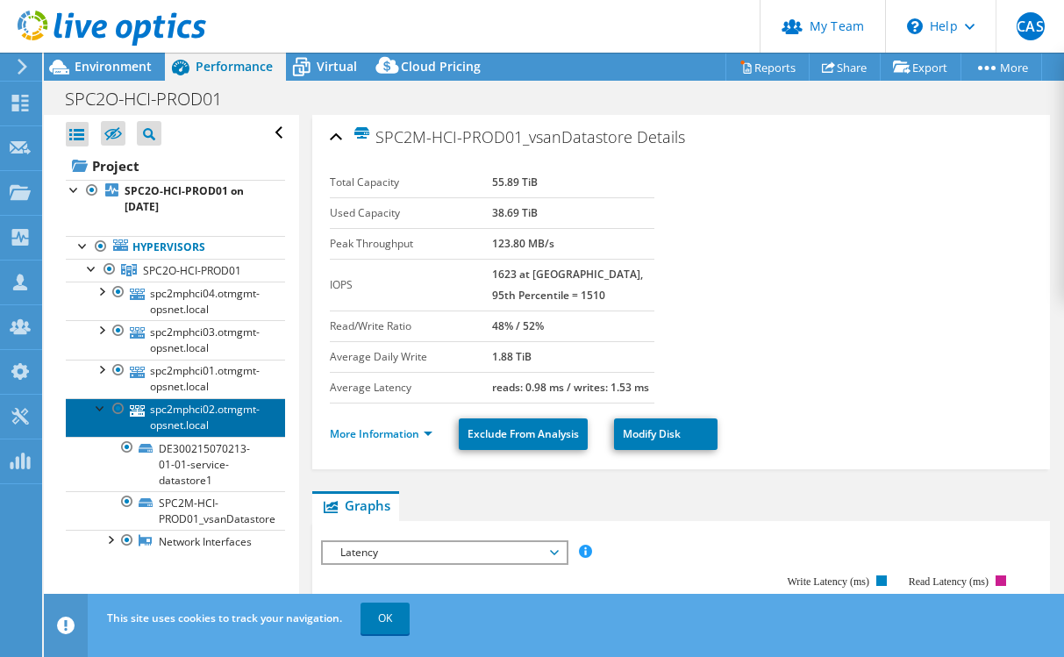
click at [199, 423] on link "spc2mphci02.otmgmt-opsnet.local" at bounding box center [175, 417] width 219 height 39
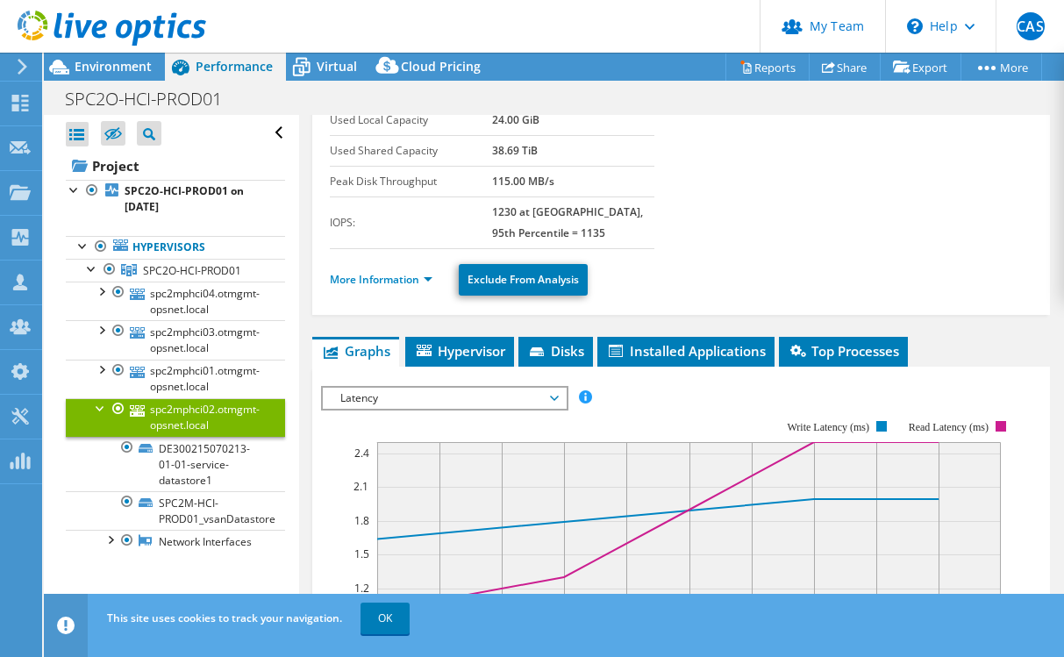
scroll to position [263, 0]
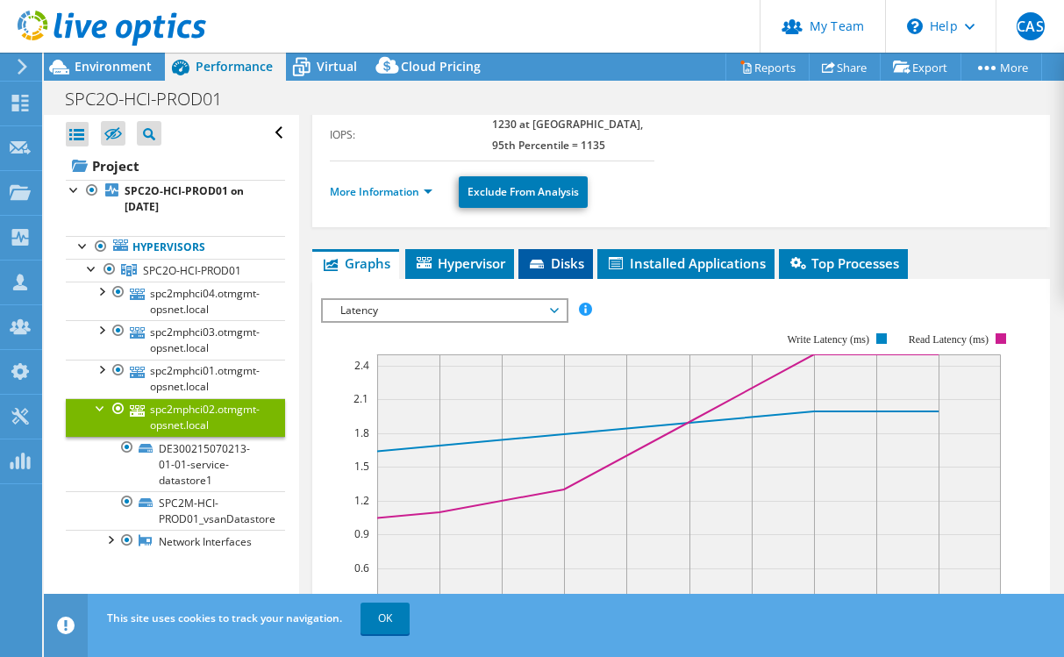
click at [560, 261] on span "Disks" at bounding box center [555, 263] width 57 height 18
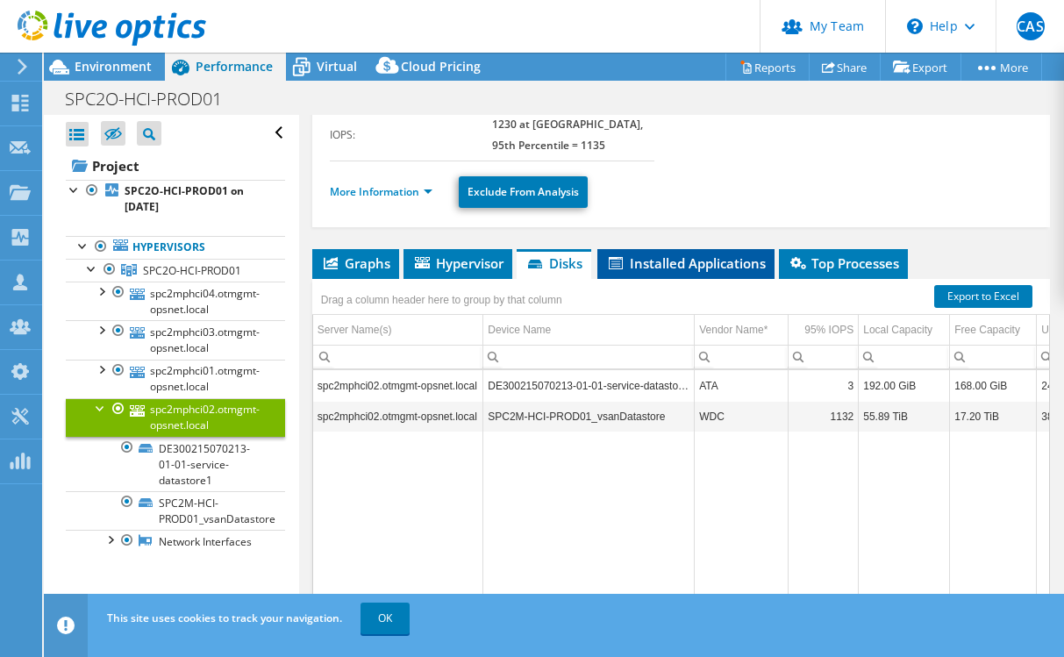
click at [719, 261] on span "Installed Applications" at bounding box center [686, 263] width 160 height 18
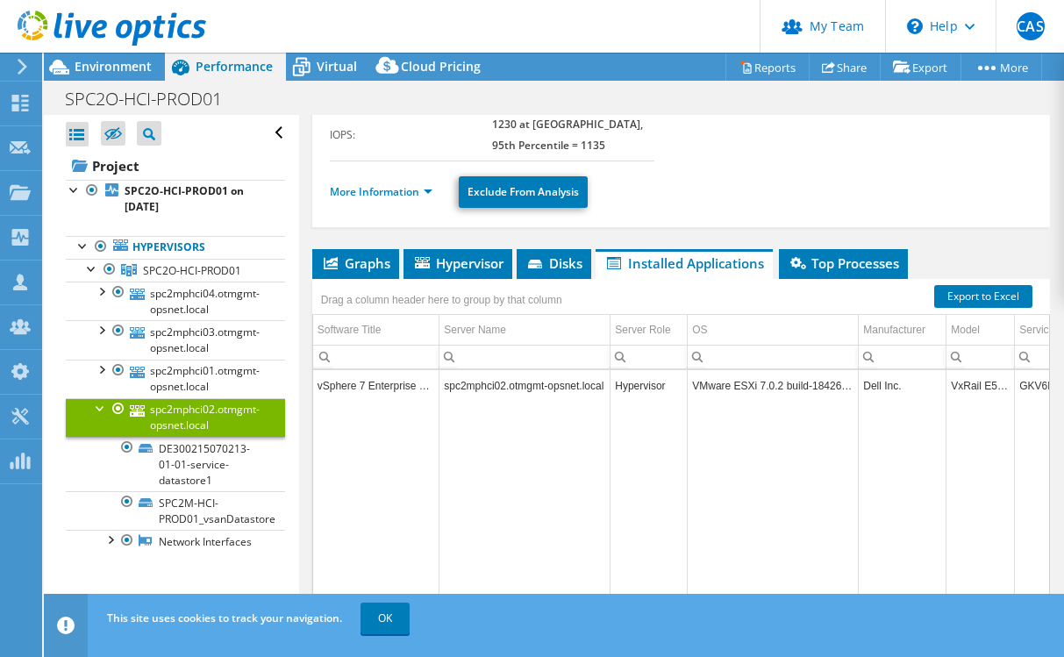
click at [861, 279] on div "Drag a column header here to group by that column" at bounding box center [681, 290] width 738 height 23
click at [861, 266] on span "Top Processes" at bounding box center [843, 263] width 111 height 18
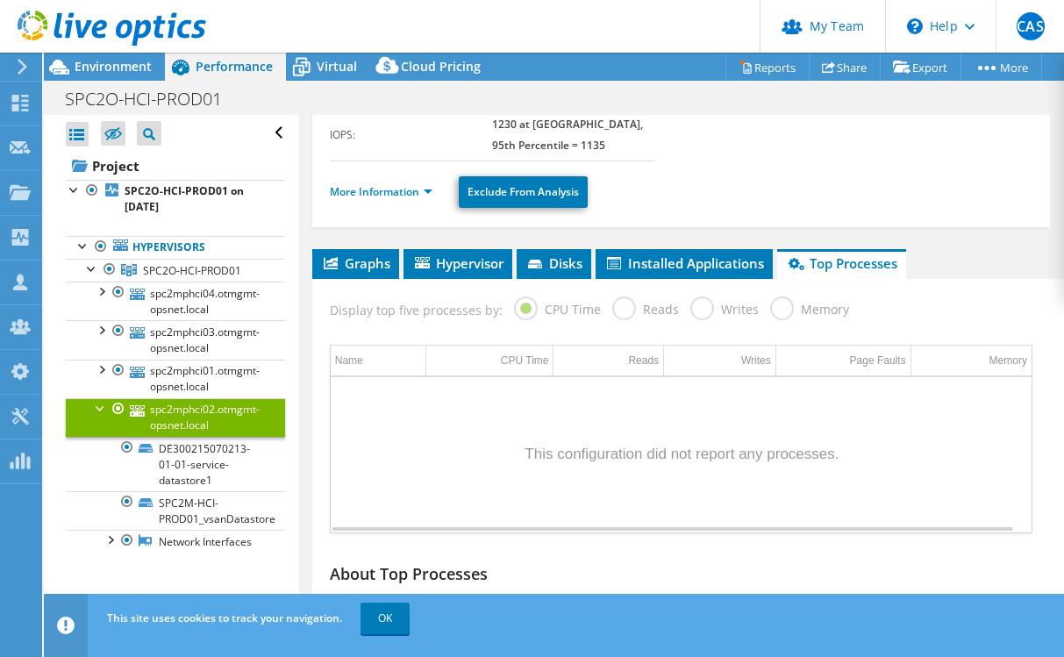
click at [796, 469] on div "Data grid" at bounding box center [681, 454] width 701 height 155
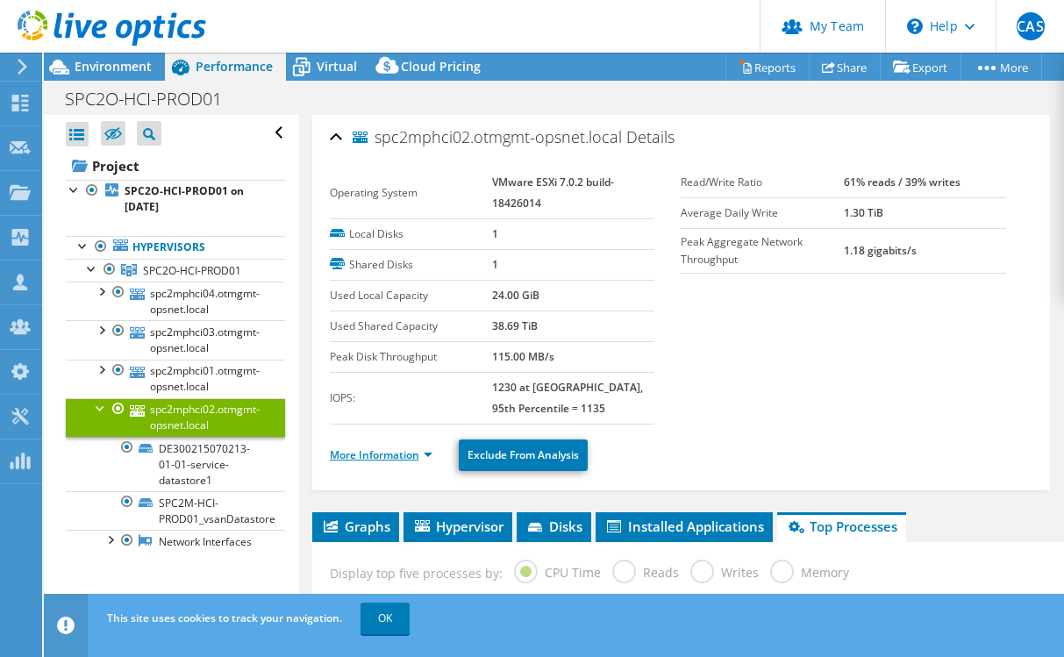
click at [426, 453] on link "More Information" at bounding box center [381, 454] width 103 height 15
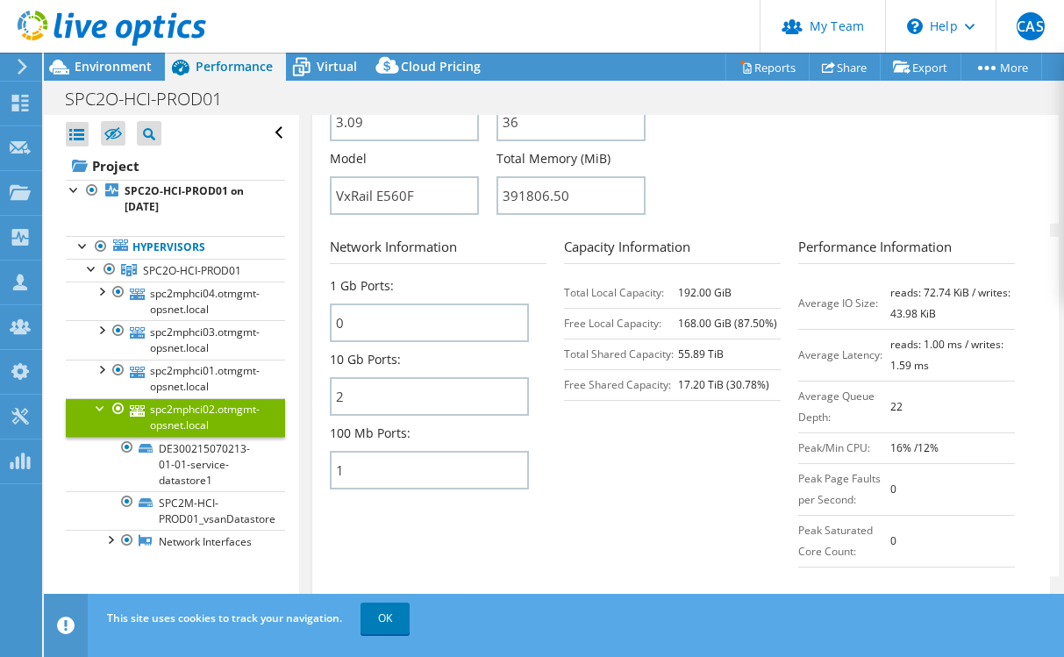
scroll to position [789, 0]
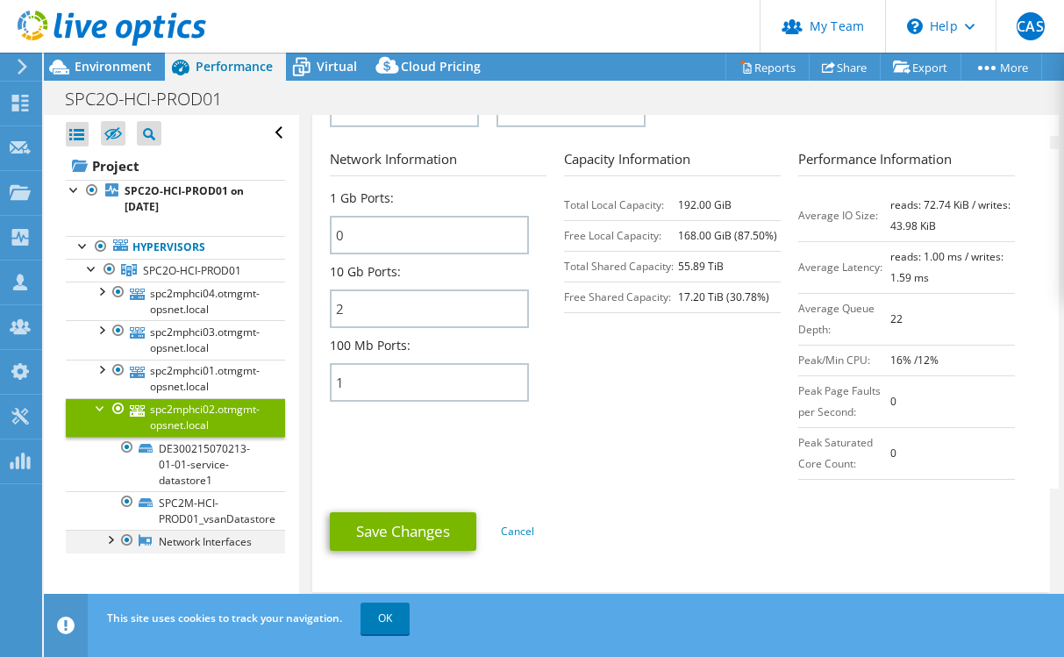
click at [103, 533] on div at bounding box center [110, 539] width 18 height 18
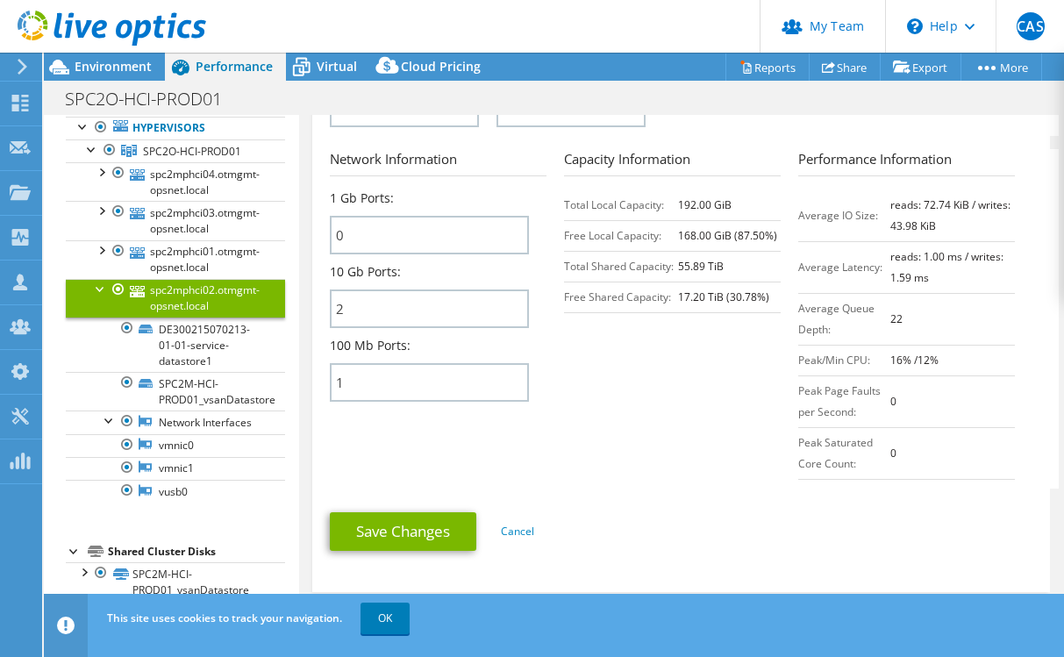
scroll to position [134, 0]
click at [175, 439] on link "vmnic0" at bounding box center [175, 445] width 219 height 23
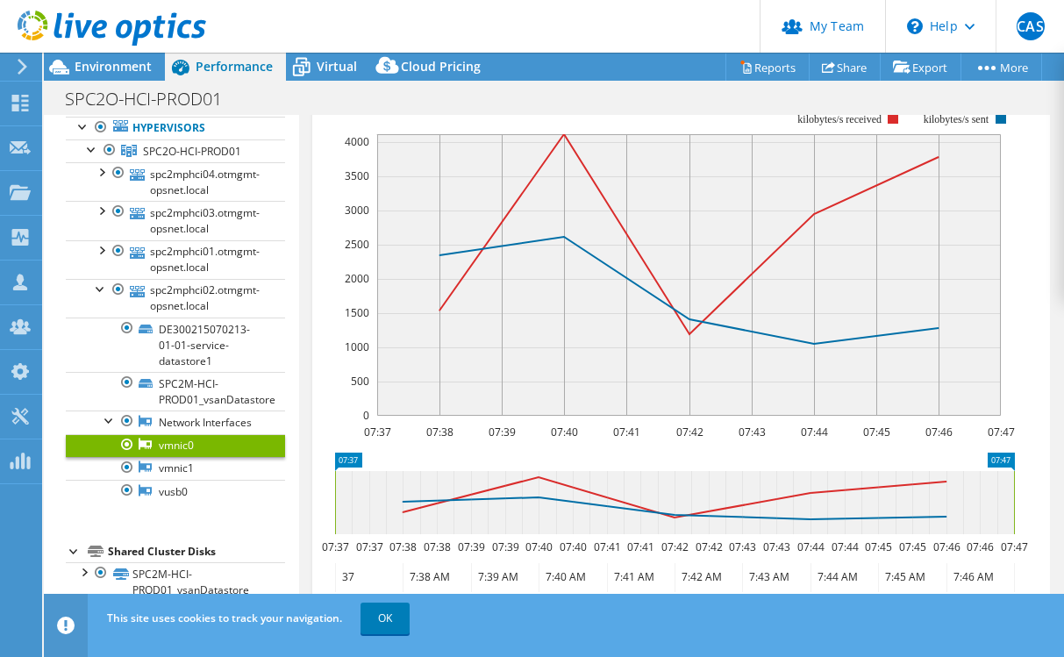
scroll to position [376, 0]
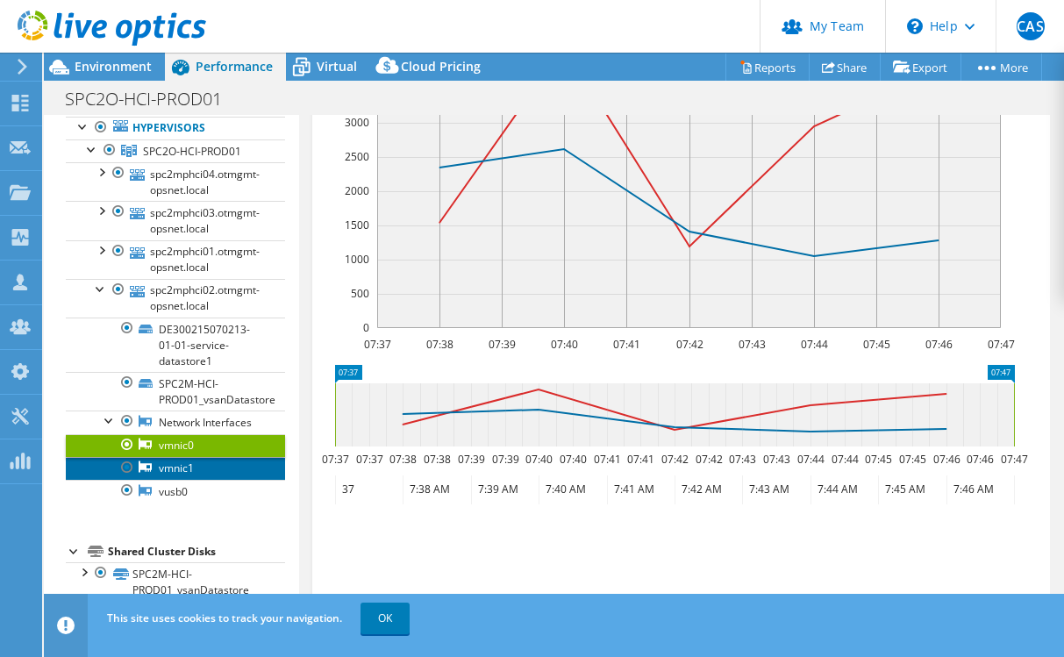
click at [188, 474] on link "vmnic1" at bounding box center [175, 468] width 219 height 23
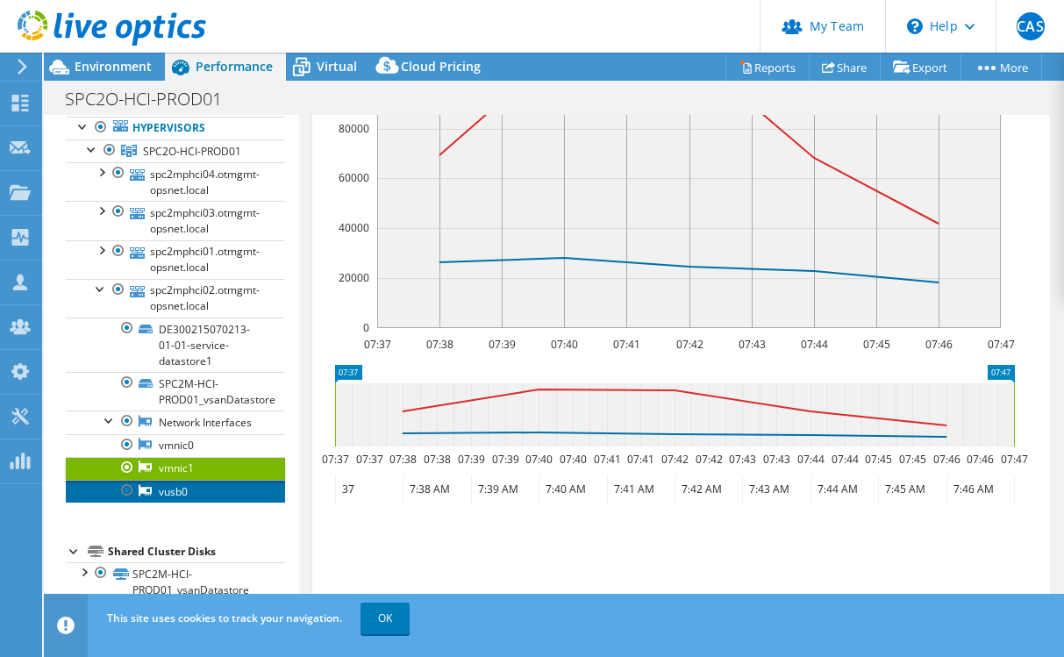
click at [162, 495] on link "vusb0" at bounding box center [175, 491] width 219 height 23
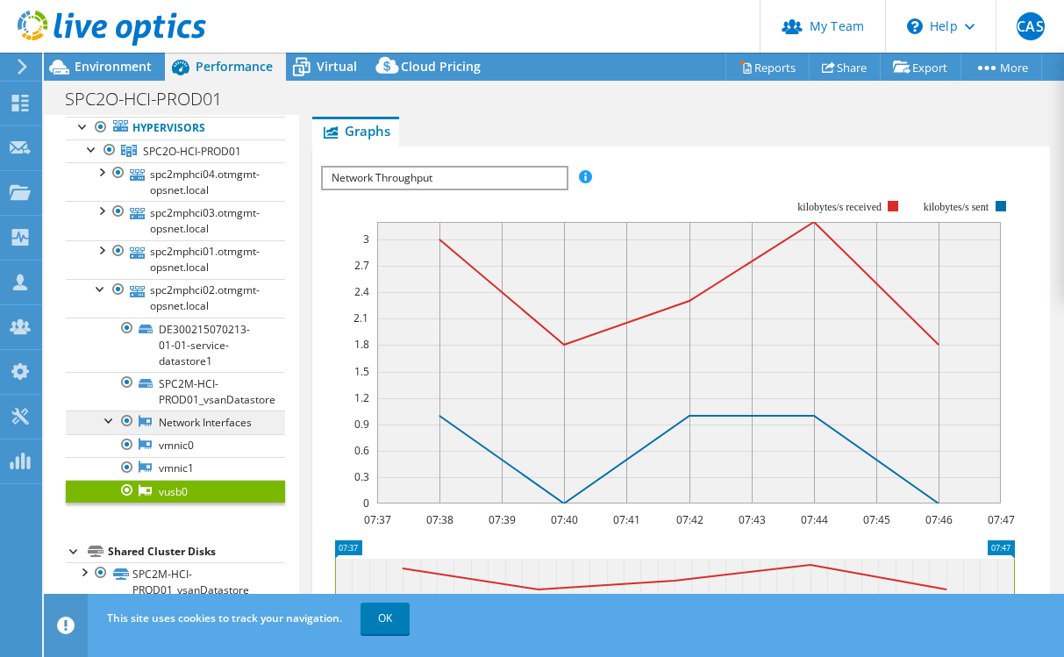
scroll to position [0, 0]
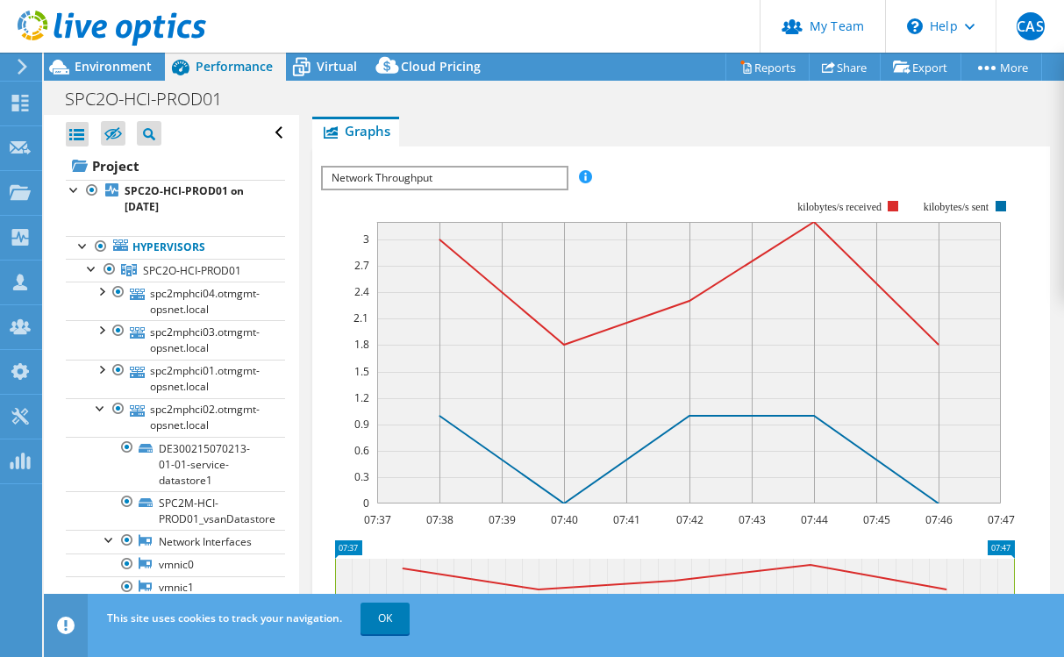
click at [272, 134] on div "Open All Close All Hide Excluded Nodes Project Tree Filter" at bounding box center [171, 428] width 254 height 627
click at [267, 128] on div "Open All Close All Hide Excluded Nodes Project Tree Filter" at bounding box center [175, 133] width 219 height 37
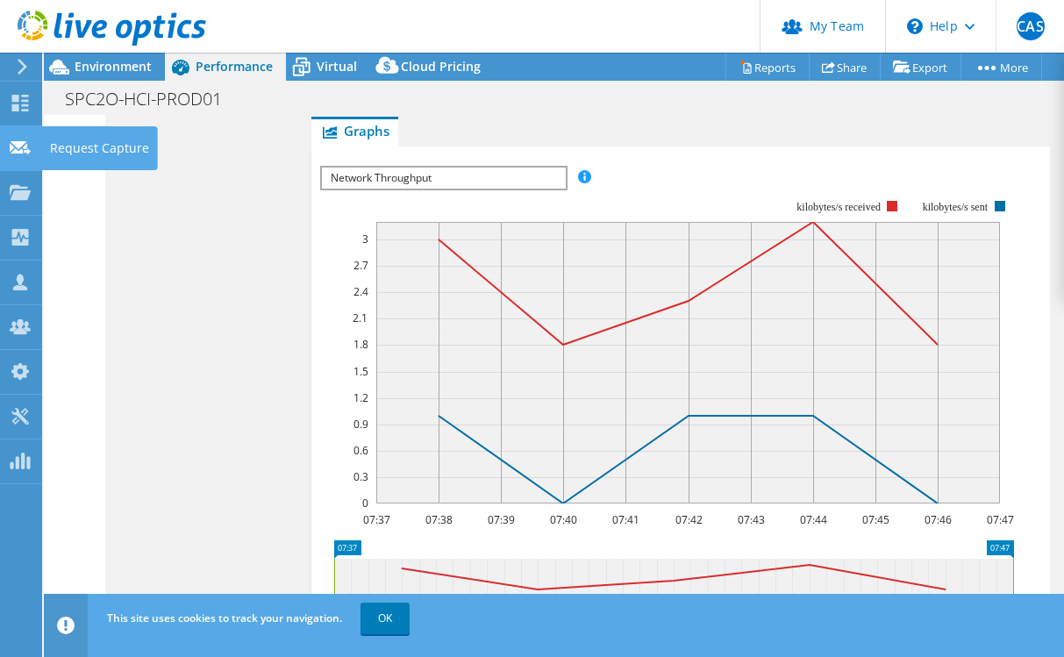
click at [77, 129] on div "Request Capture" at bounding box center [99, 148] width 117 height 44
click at [257, 146] on div "Open All Close All Hide Excluded Nodes Project Tree Filter" at bounding box center [554, 369] width 1020 height 508
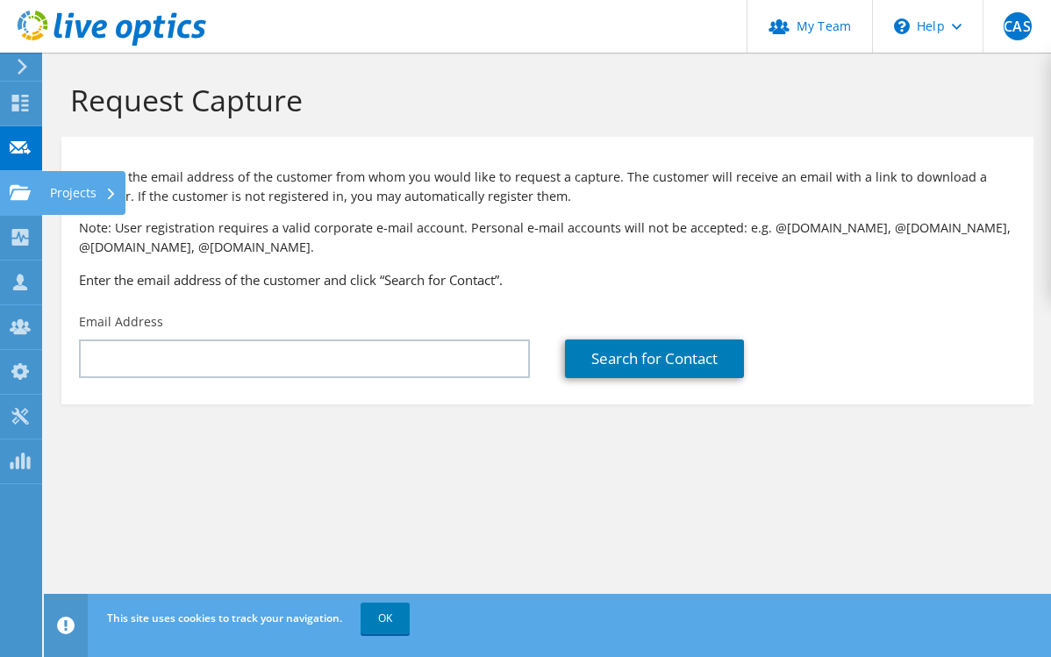
click at [27, 192] on use at bounding box center [20, 191] width 21 height 15
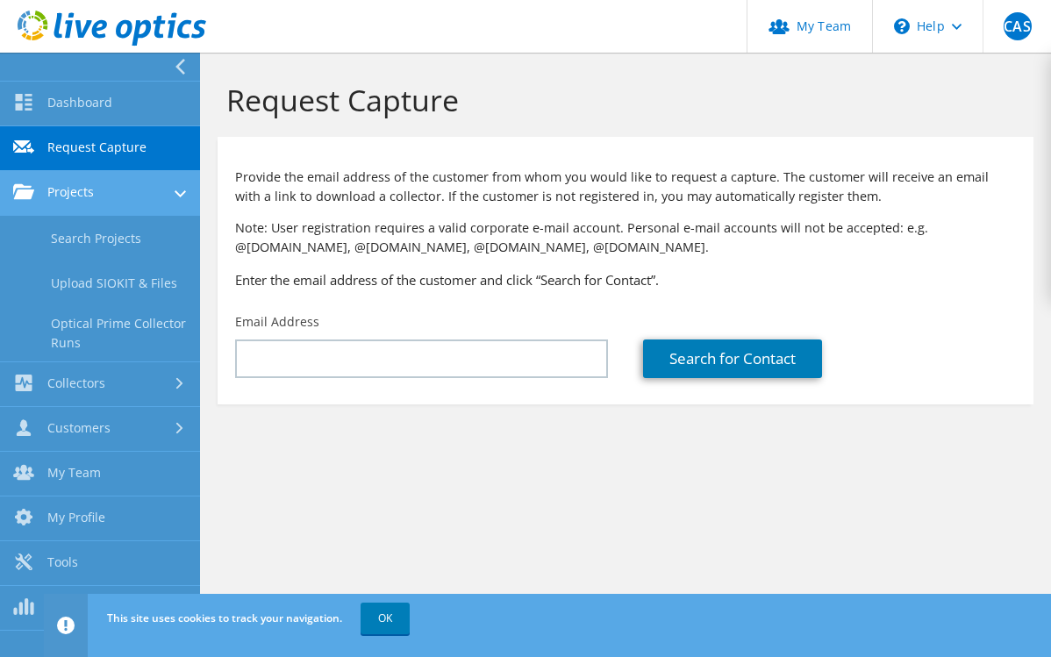
click at [176, 189] on div at bounding box center [180, 195] width 11 height 19
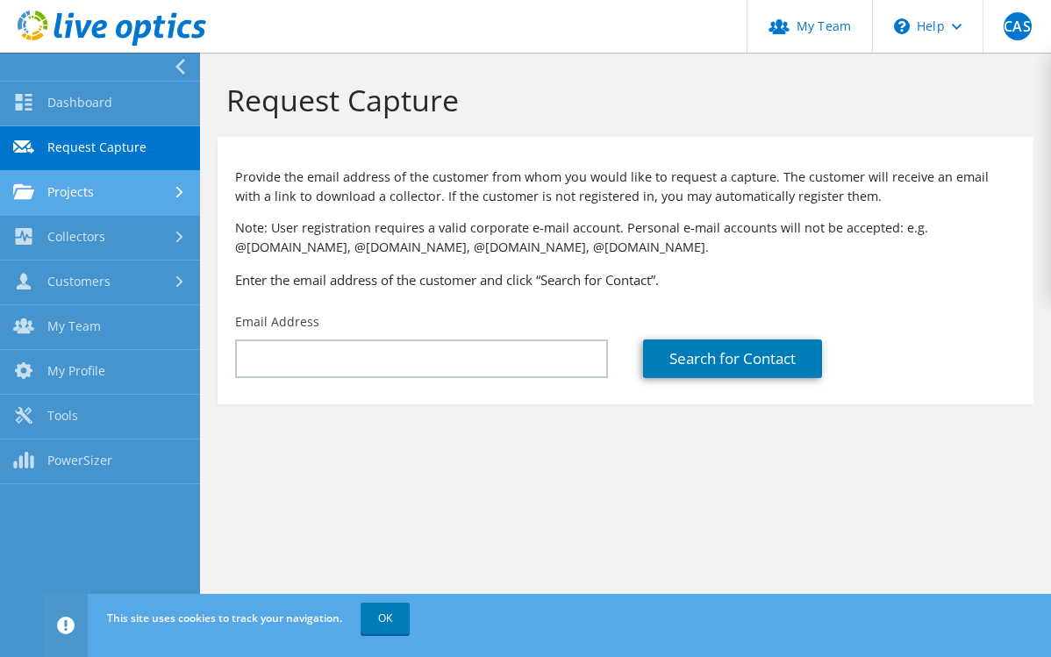
click at [106, 195] on link "Projects" at bounding box center [100, 193] width 200 height 45
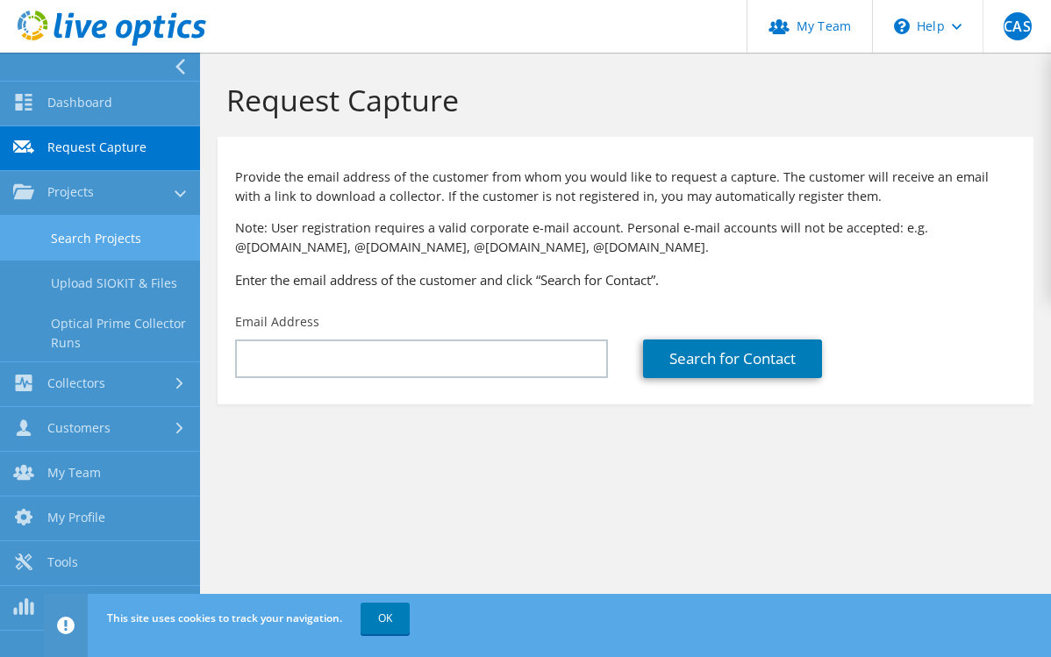
click at [118, 227] on link "Search Projects" at bounding box center [100, 238] width 200 height 45
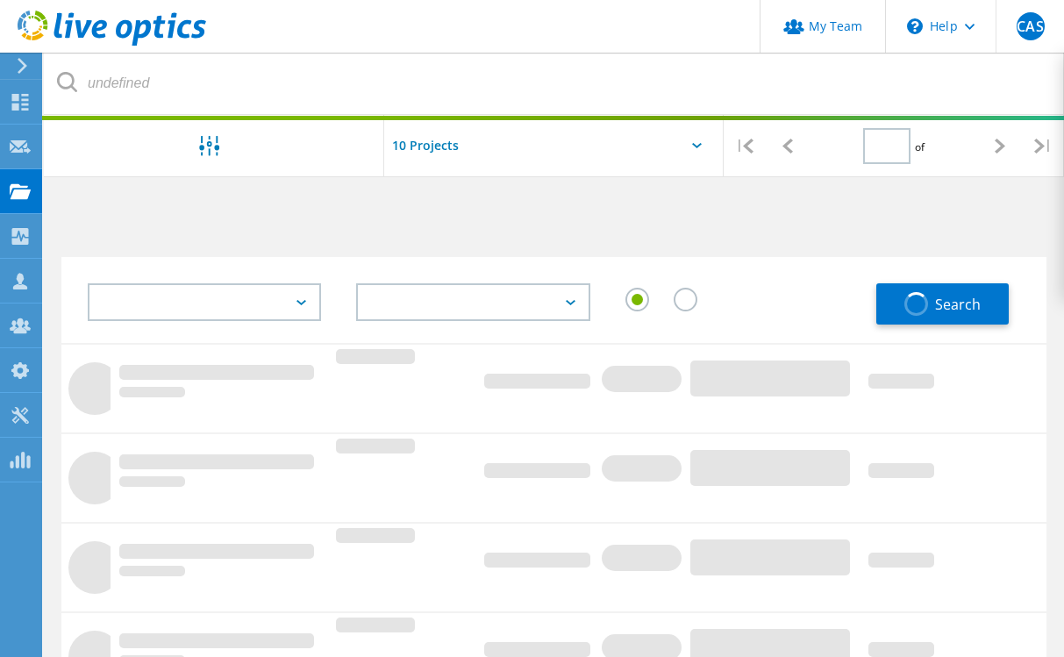
type input "1"
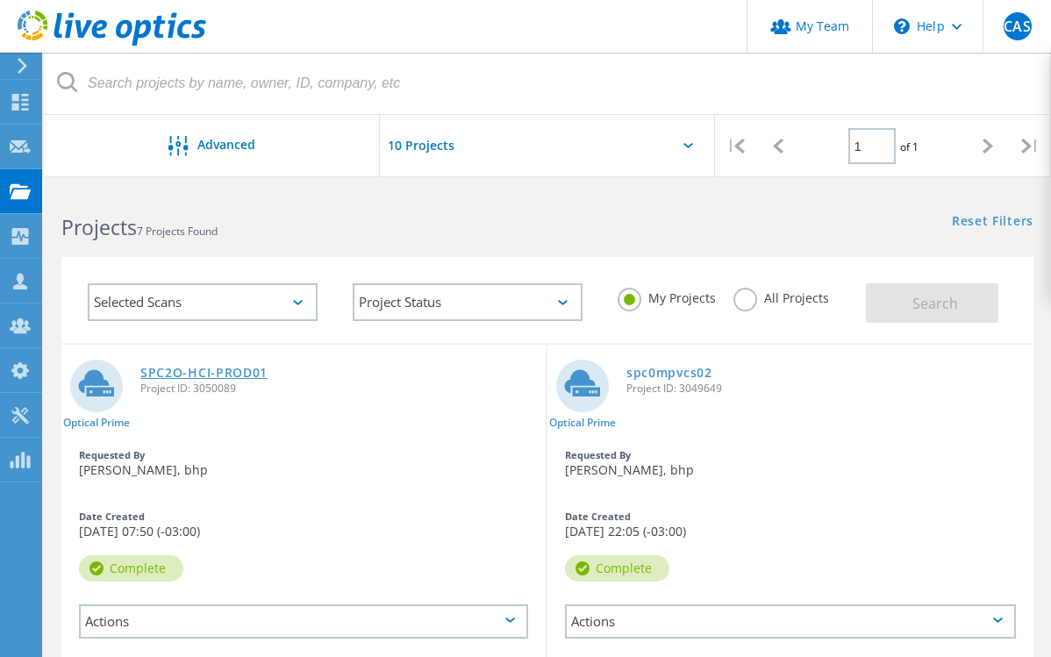
click at [182, 379] on link "SPC2O-HCI-PROD01" at bounding box center [203, 373] width 127 height 12
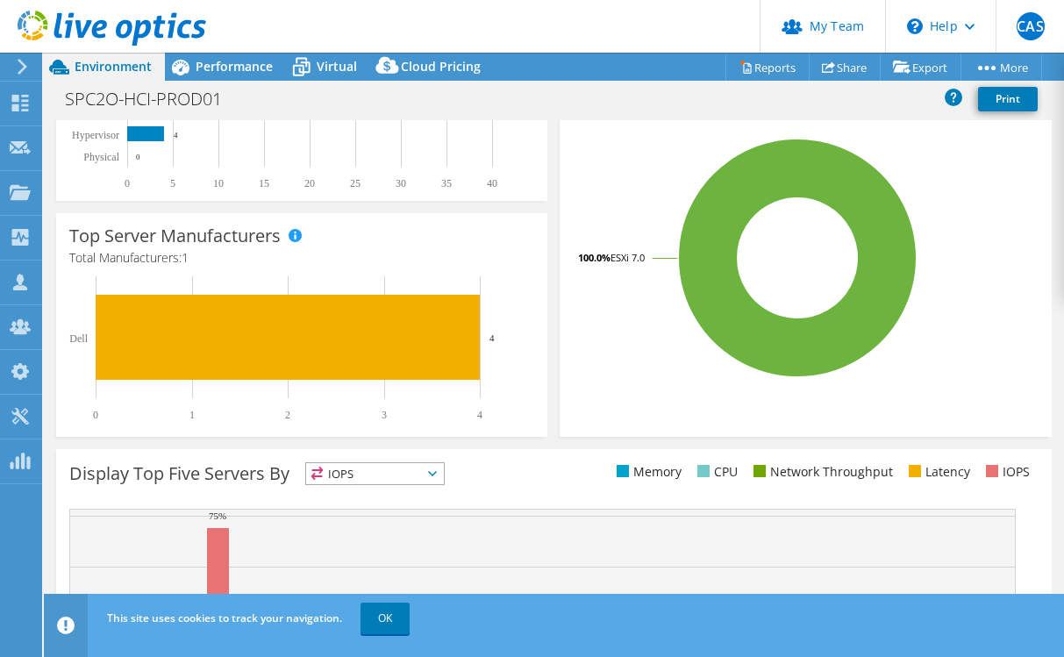
scroll to position [581, 0]
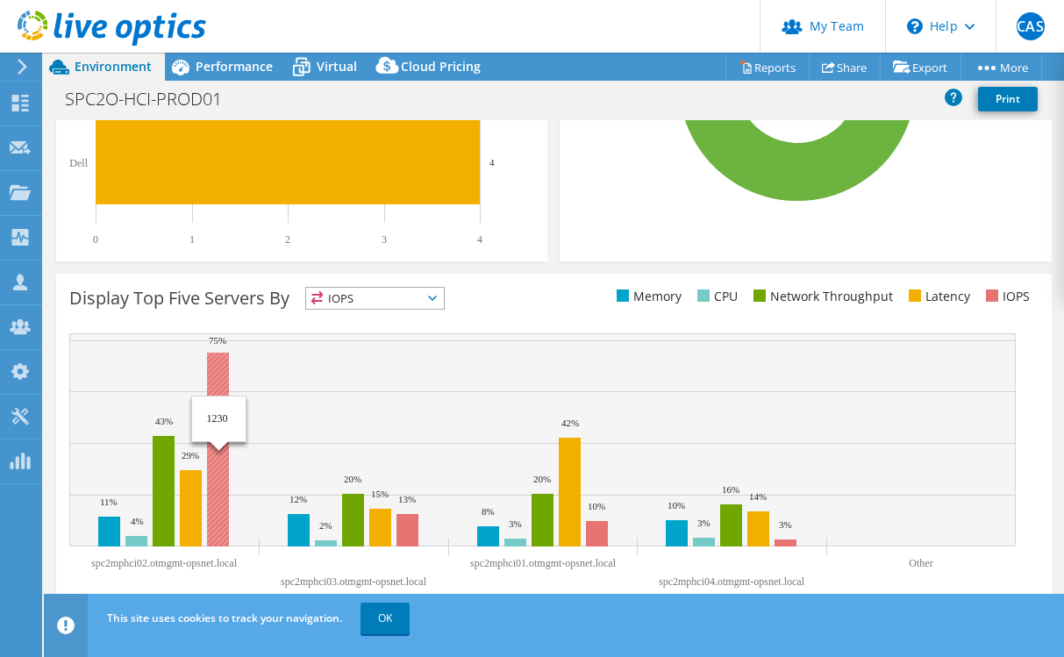
click at [232, 394] on rect at bounding box center [542, 439] width 946 height 213
click at [225, 364] on rect at bounding box center [218, 450] width 22 height 194
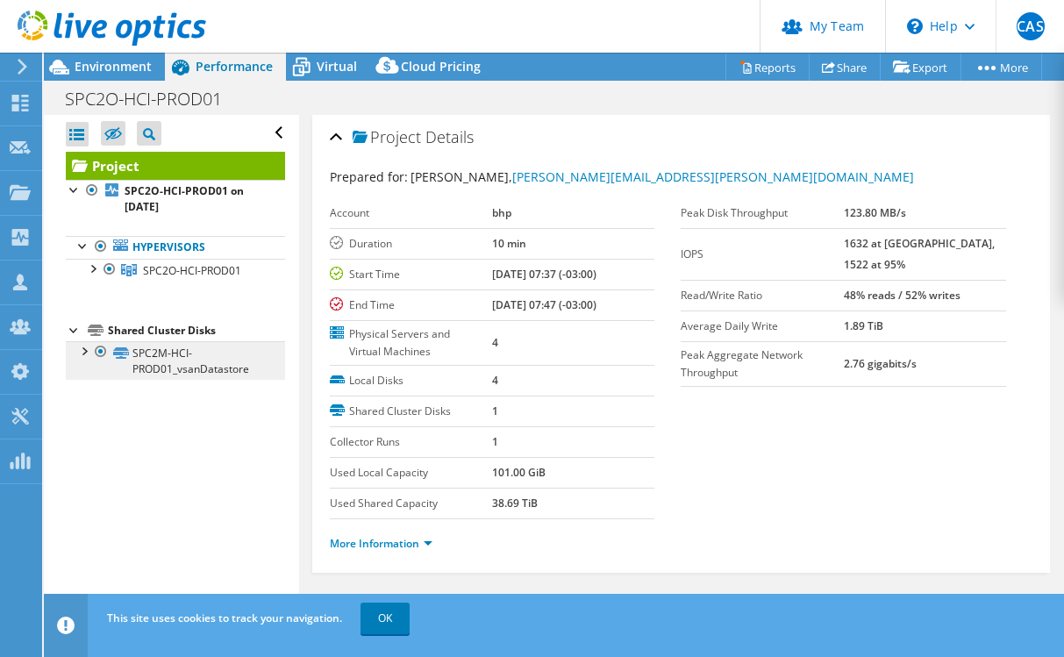
scroll to position [0, 0]
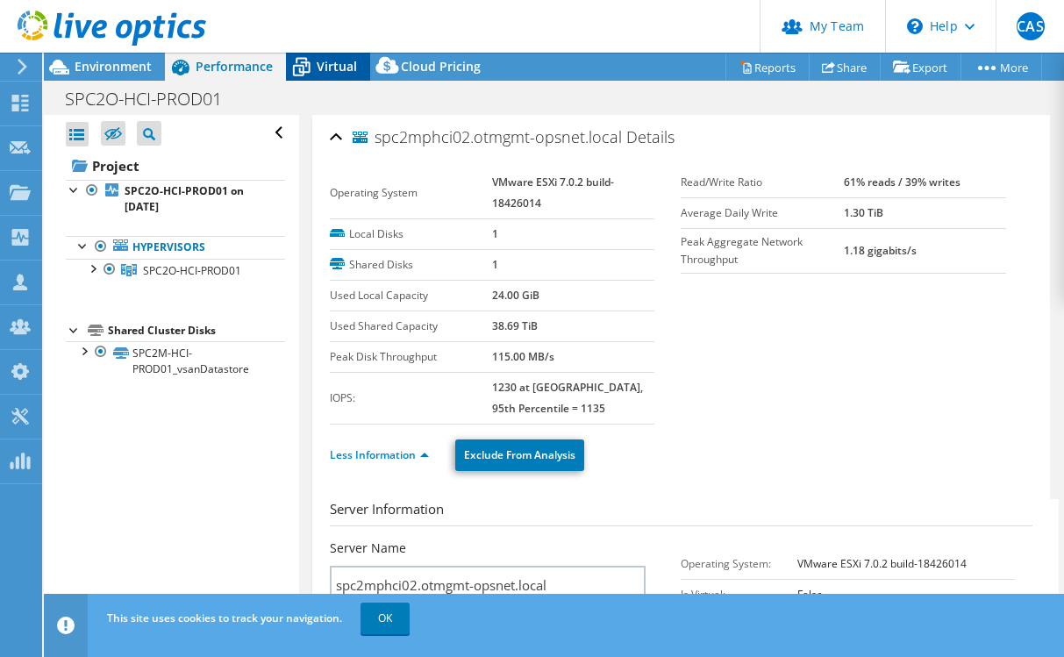
click at [340, 57] on div "Virtual" at bounding box center [328, 67] width 84 height 28
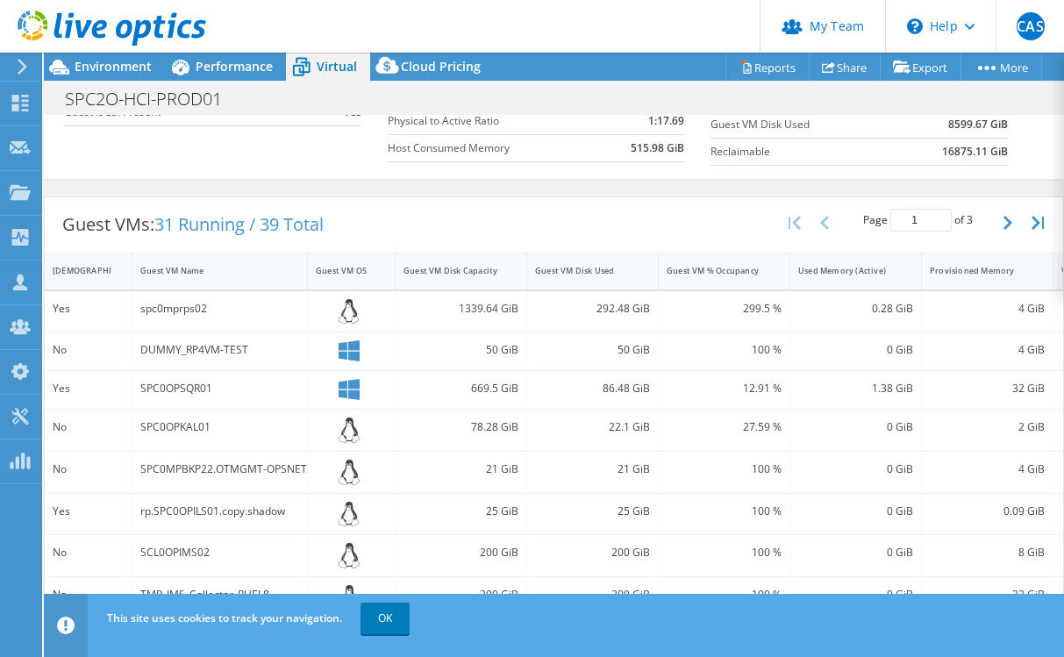
scroll to position [88, 0]
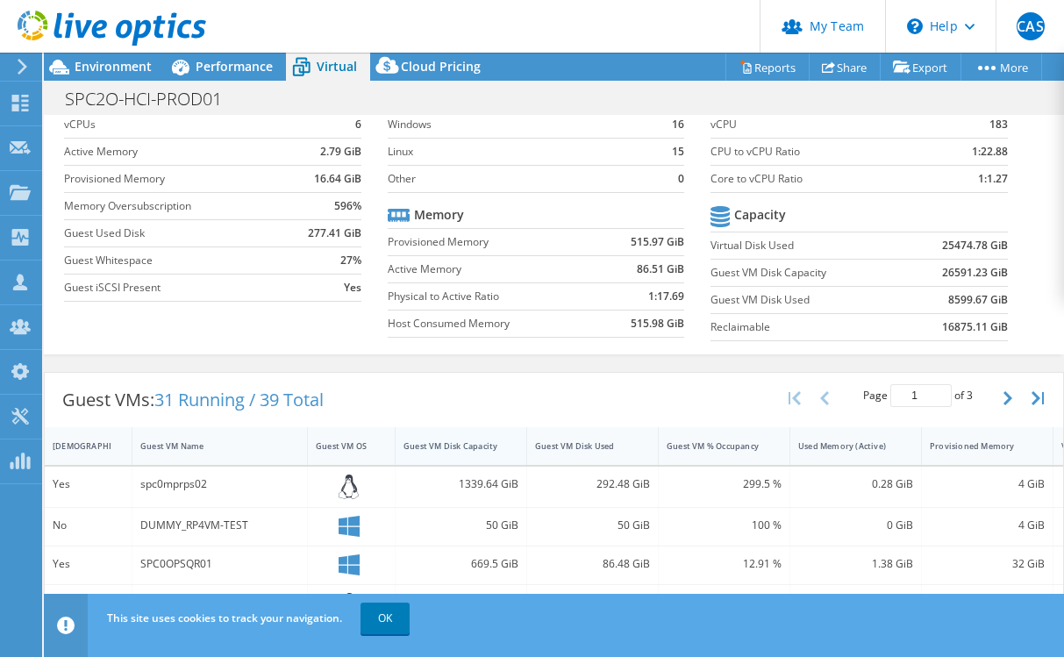
click at [462, 444] on div "Guest VM Disk Capacity" at bounding box center [450, 445] width 94 height 11
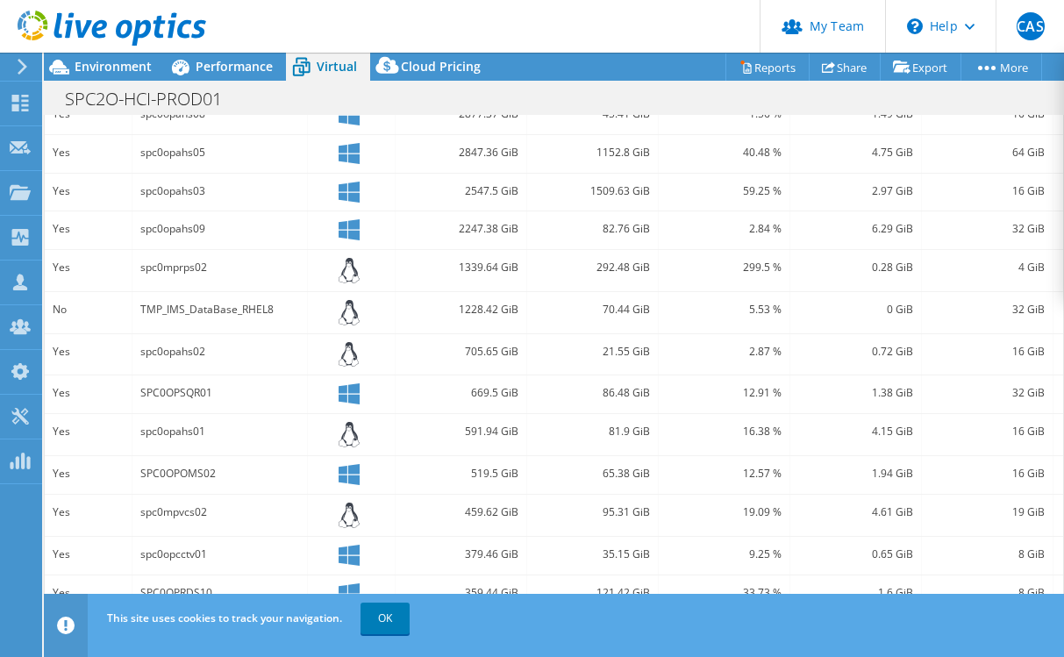
scroll to position [0, 0]
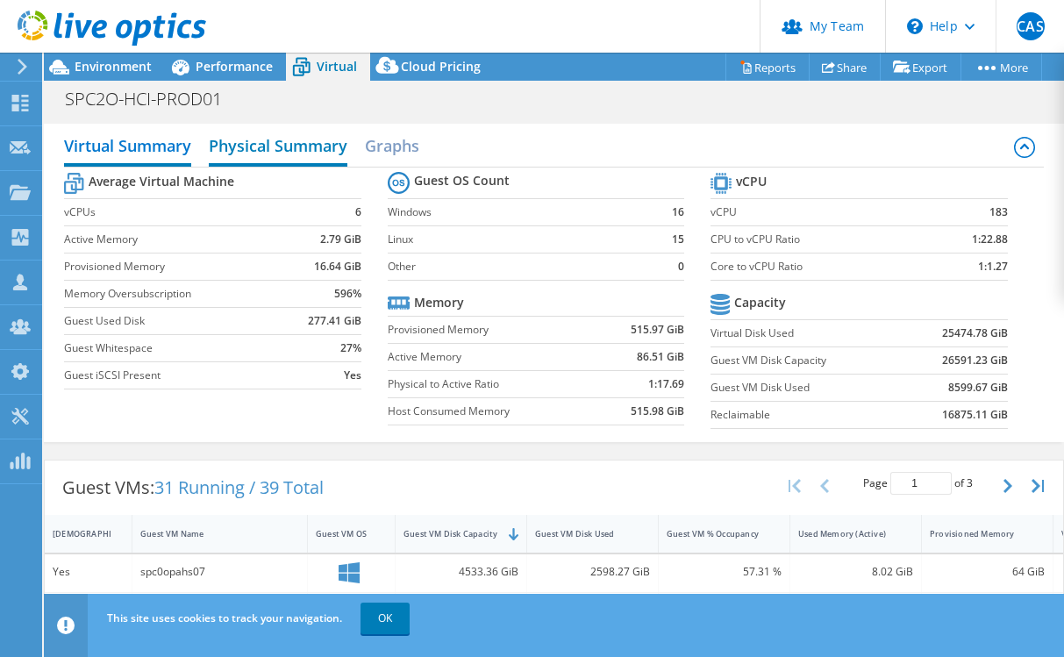
click at [274, 144] on h2 "Physical Summary" at bounding box center [278, 147] width 139 height 39
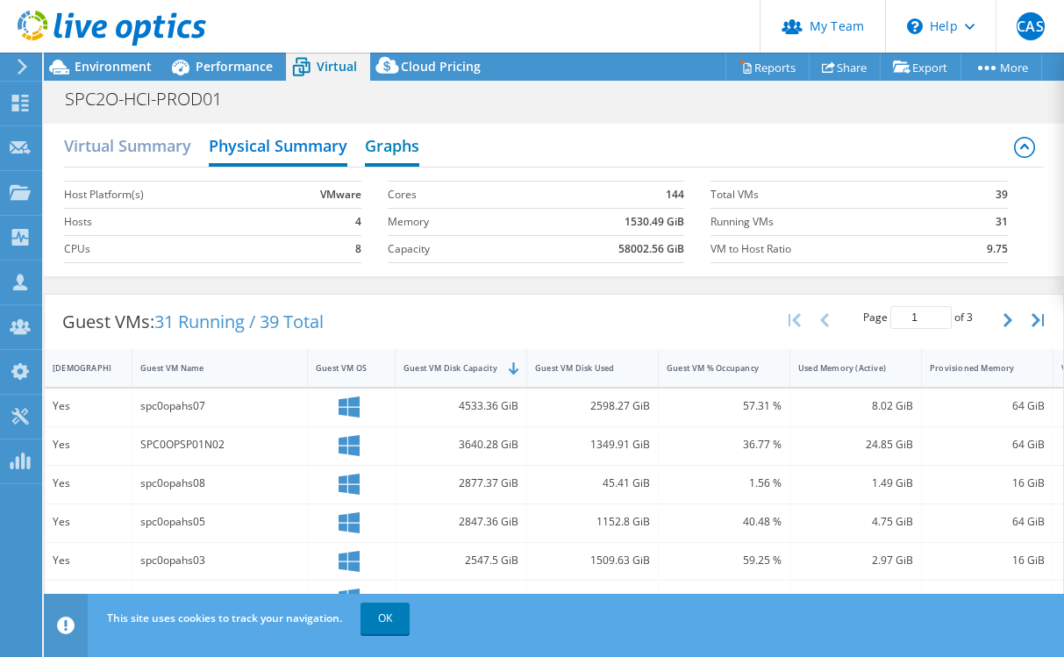
click at [387, 142] on h2 "Graphs" at bounding box center [392, 147] width 54 height 39
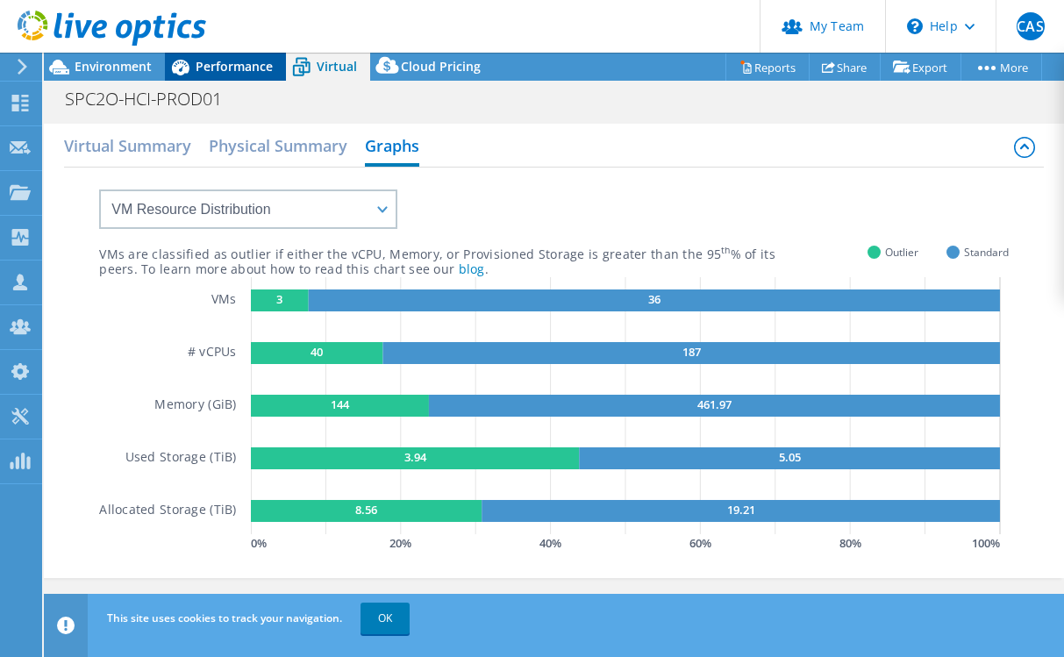
click at [209, 61] on span "Performance" at bounding box center [234, 66] width 77 height 17
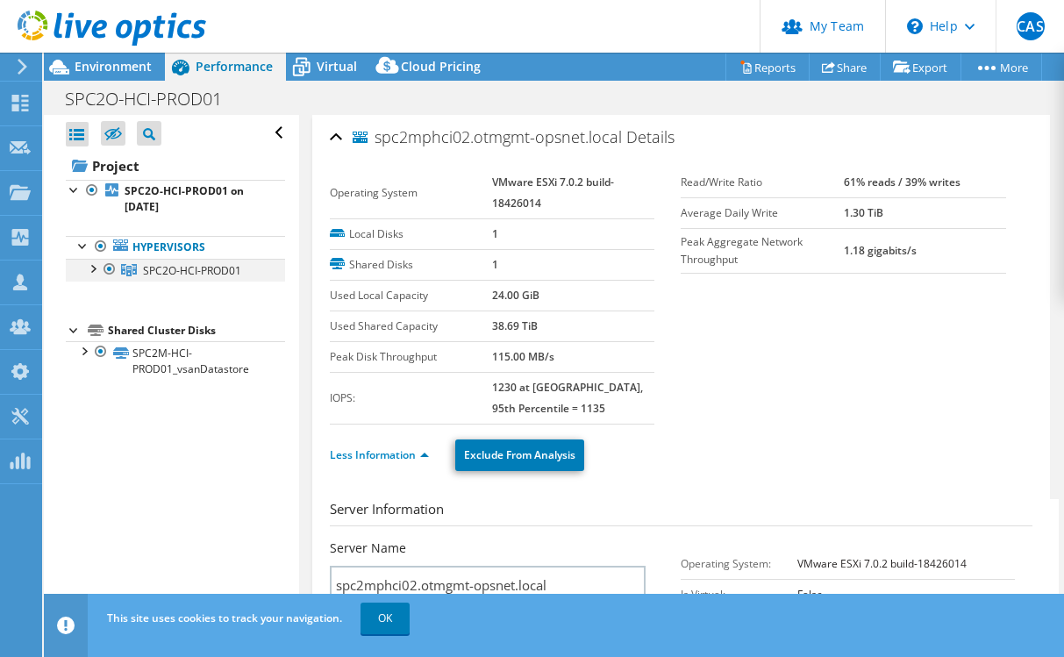
click at [93, 272] on div at bounding box center [92, 268] width 18 height 18
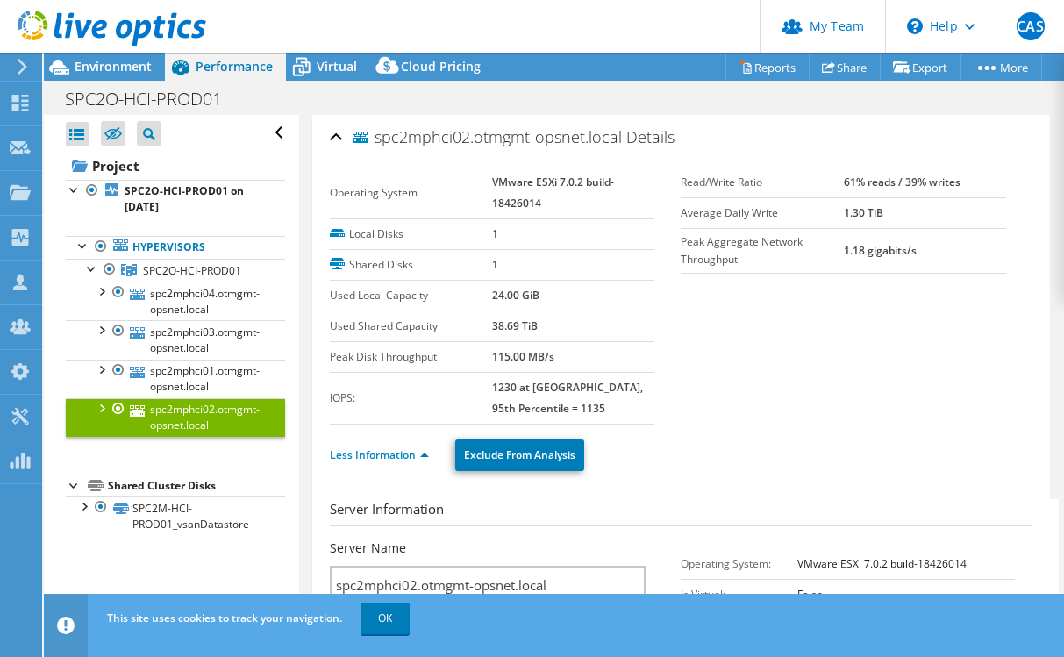
click at [252, 423] on link "spc2mphci02.otmgmt-opsnet.local" at bounding box center [175, 417] width 219 height 39
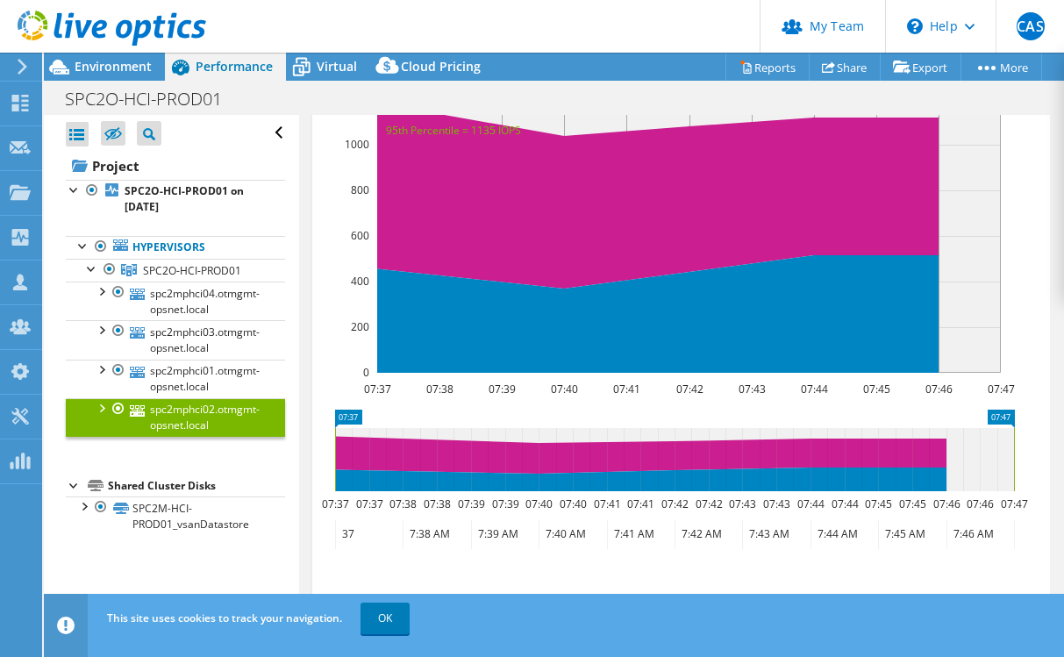
scroll to position [659, 0]
